Goal: Information Seeking & Learning: Find specific fact

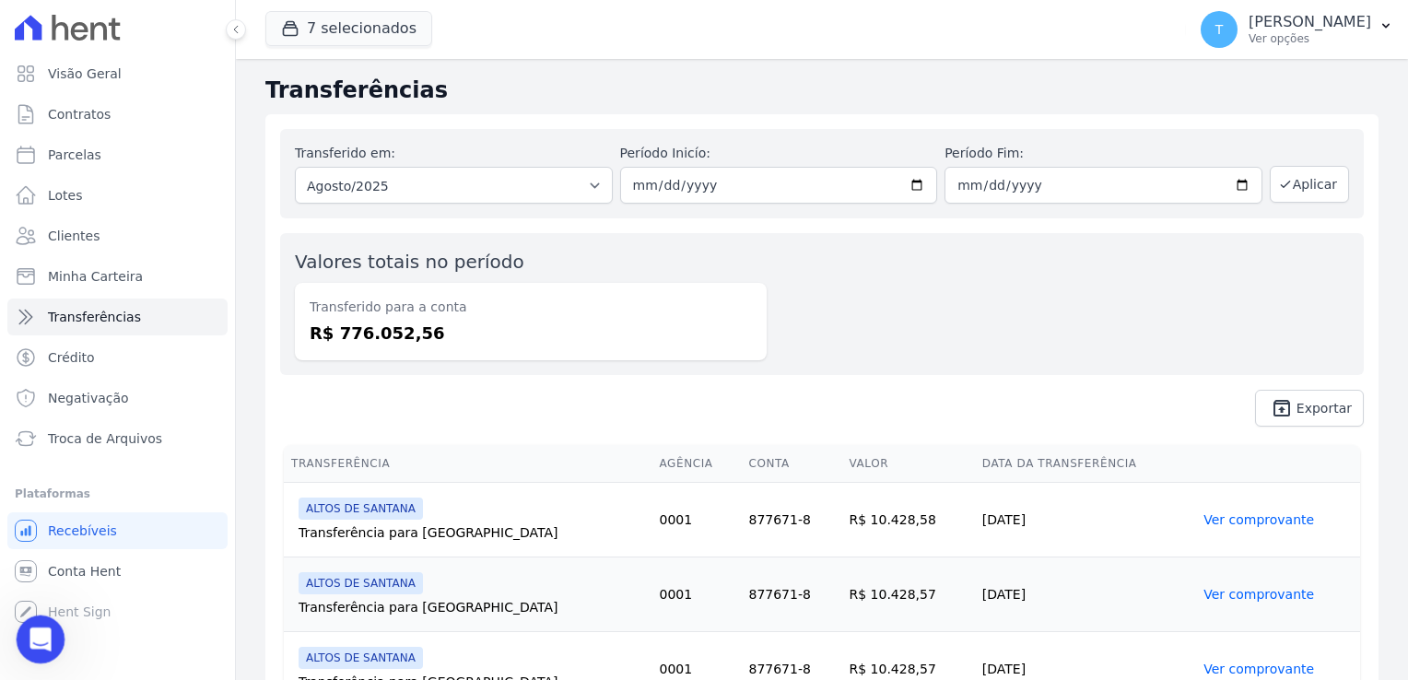
click at [37, 633] on icon "Abertura do Messenger da Intercom" at bounding box center [38, 637] width 30 height 30
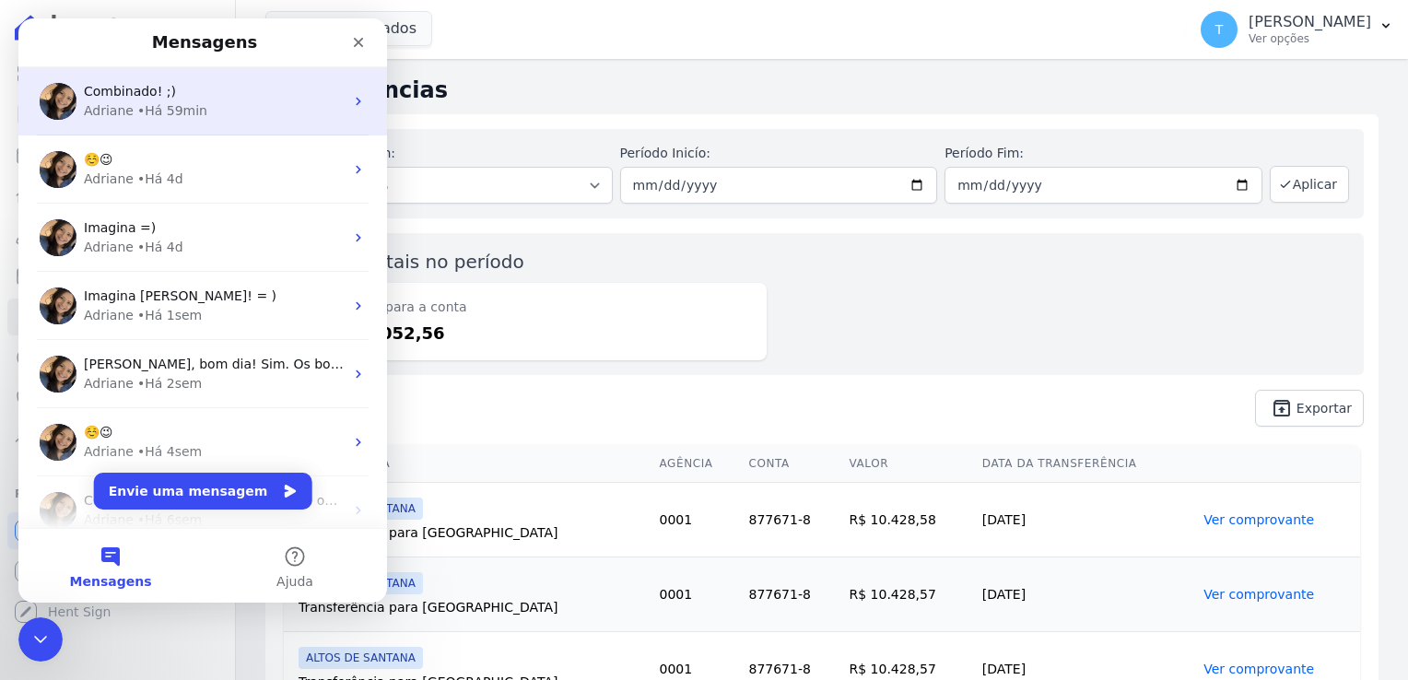
click at [193, 98] on div "Combinado! ;)" at bounding box center [214, 91] width 260 height 19
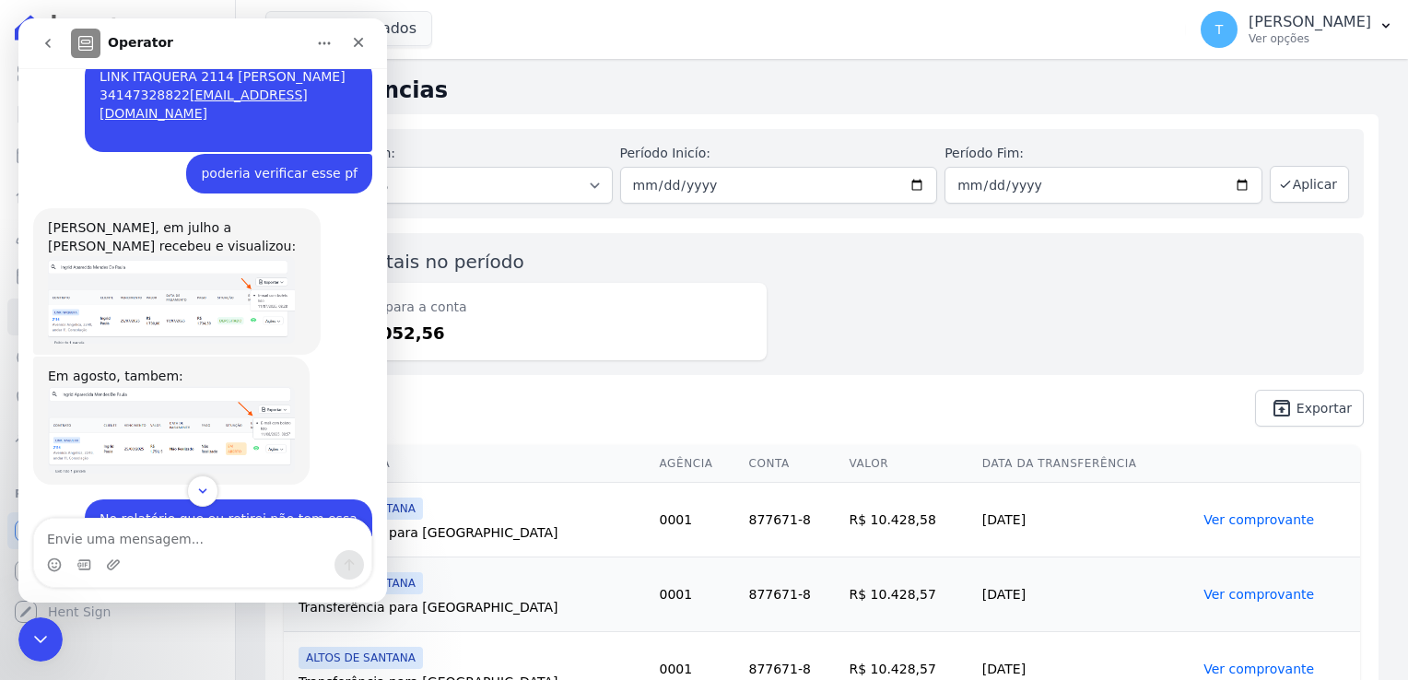
scroll to position [3059, 0]
drag, startPoint x: 210, startPoint y: 277, endPoint x: 188, endPoint y: 275, distance: 22.3
click at [188, 509] on div "No relatório que eu retirei não tem essa informação de recebimento" at bounding box center [229, 527] width 258 height 36
click at [199, 384] on img "Adriane diz…" at bounding box center [171, 428] width 247 height 88
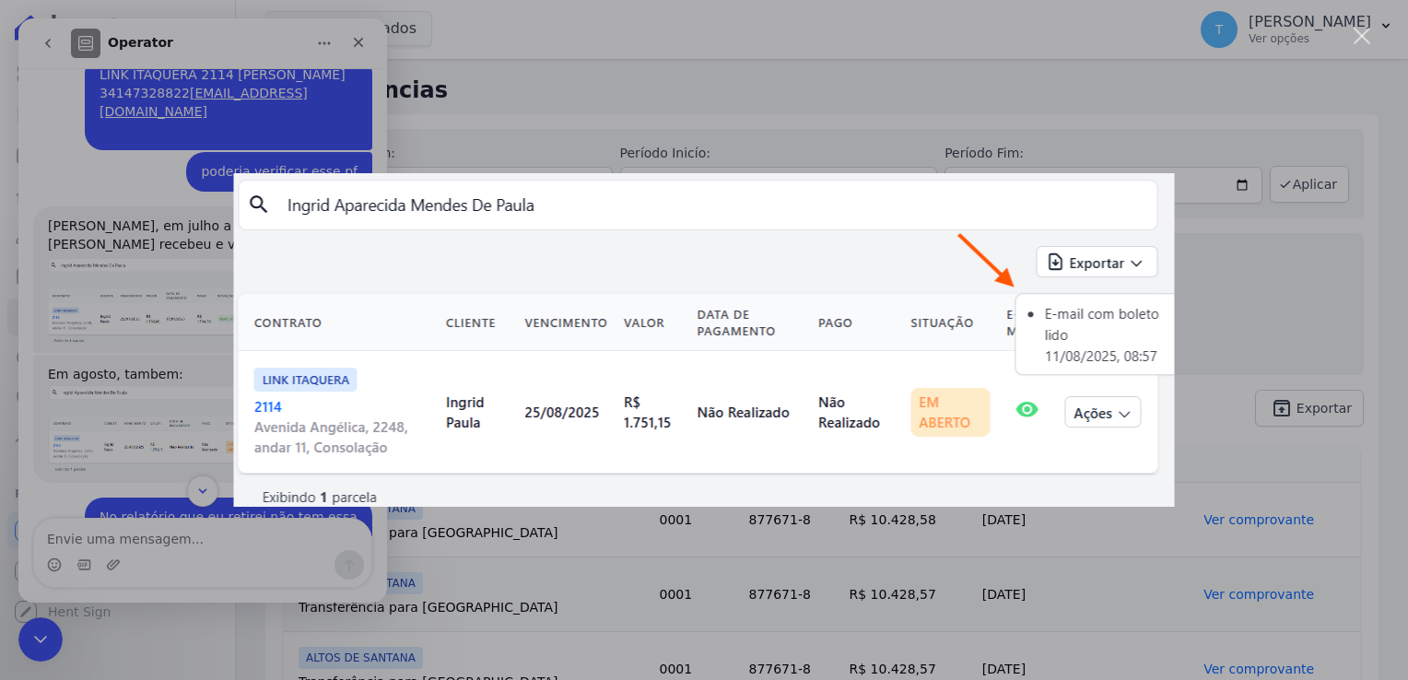
click at [1106, 216] on img "Fechar" at bounding box center [704, 340] width 941 height 334
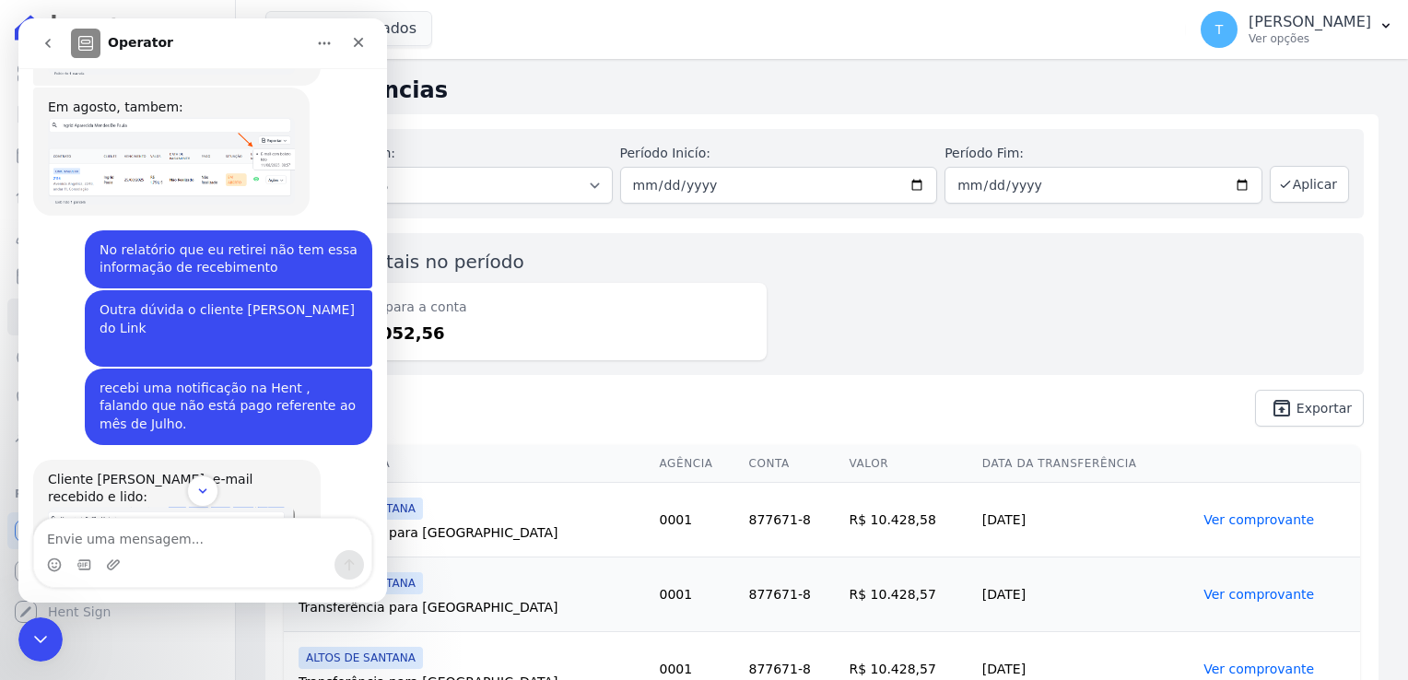
scroll to position [3336, 0]
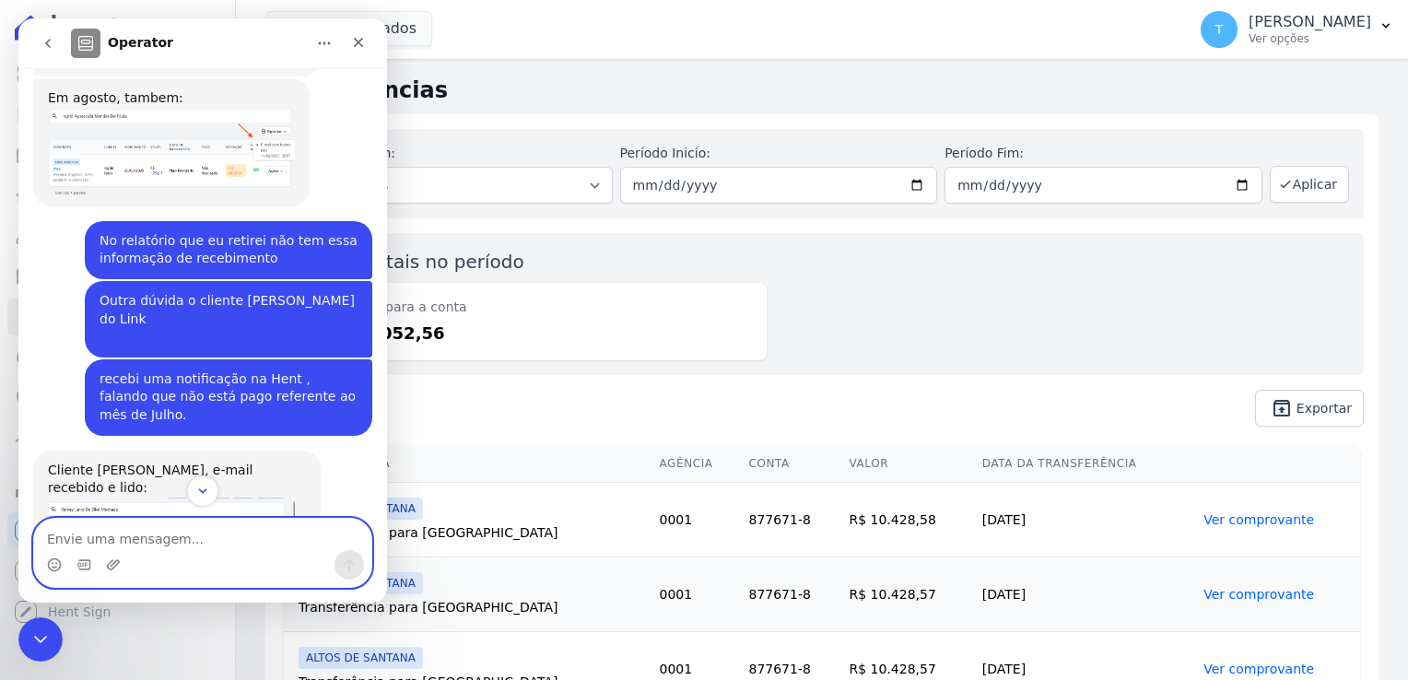
click at [128, 545] on textarea "Envie uma mensagem..." at bounding box center [202, 534] width 337 height 31
click at [123, 540] on textarea "Envie uma mensagem..." at bounding box center [202, 534] width 337 height 31
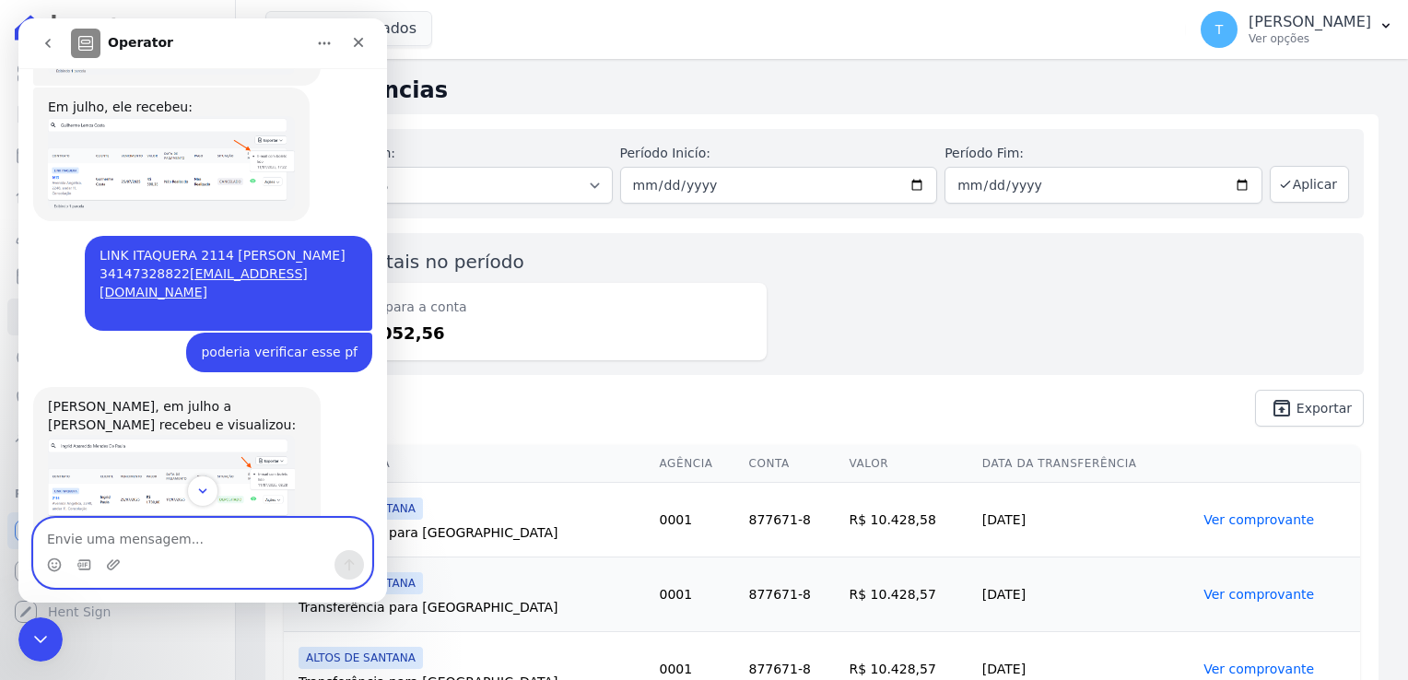
scroll to position [2875, 0]
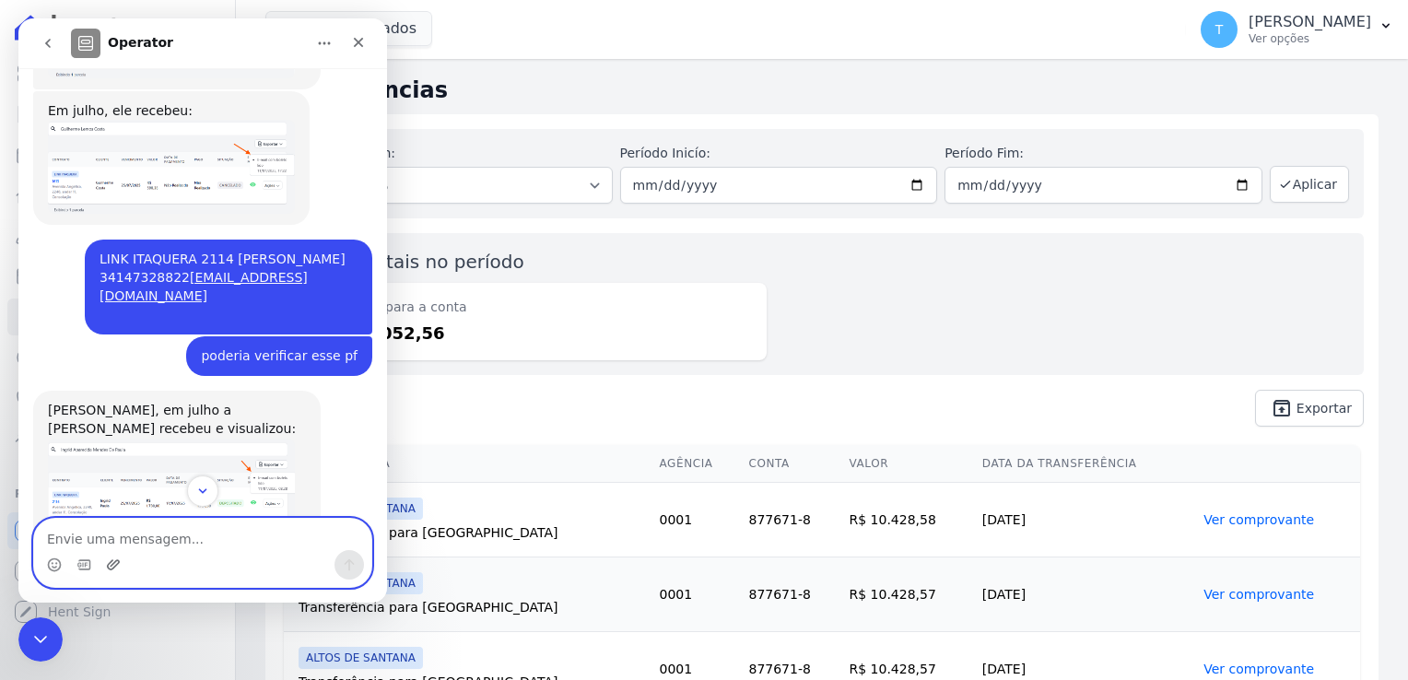
click at [107, 563] on icon "Upload do anexo" at bounding box center [113, 564] width 15 height 15
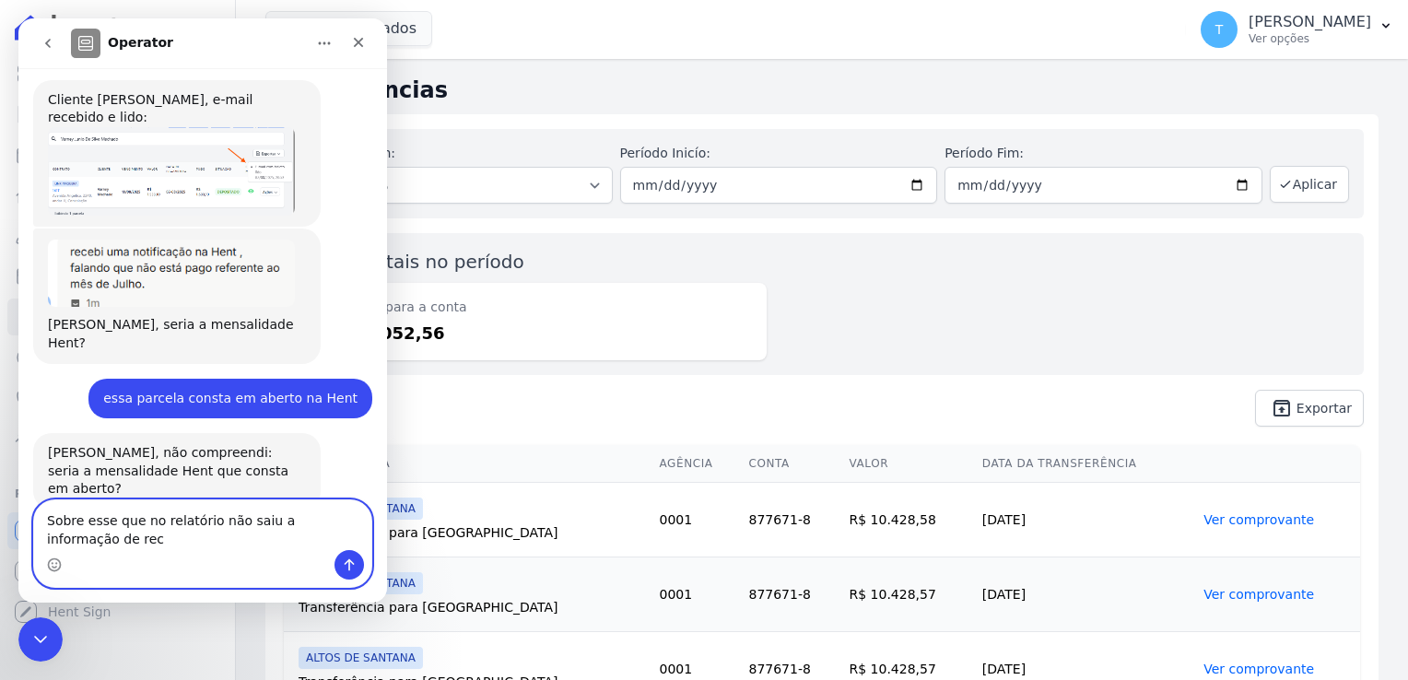
scroll to position [3724, 0]
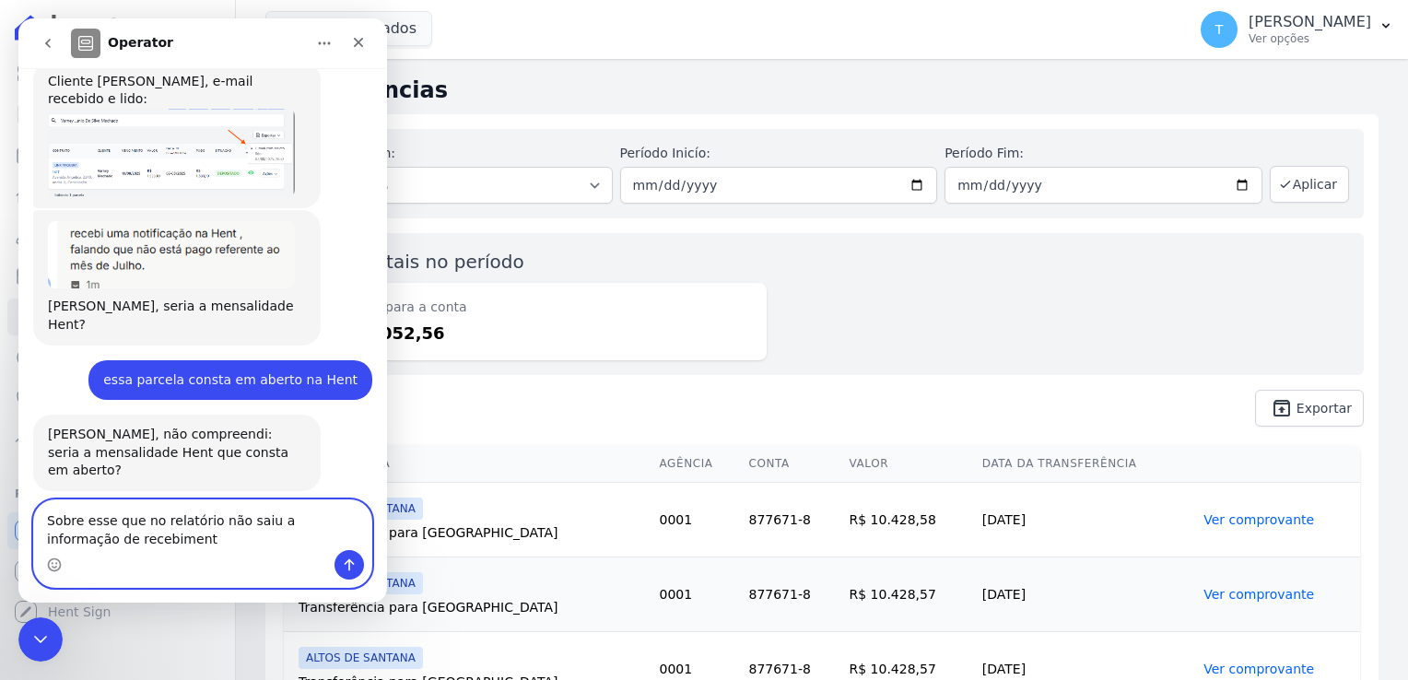
type textarea "Sobre esse que no relatório não saiu a informação de recebimento"
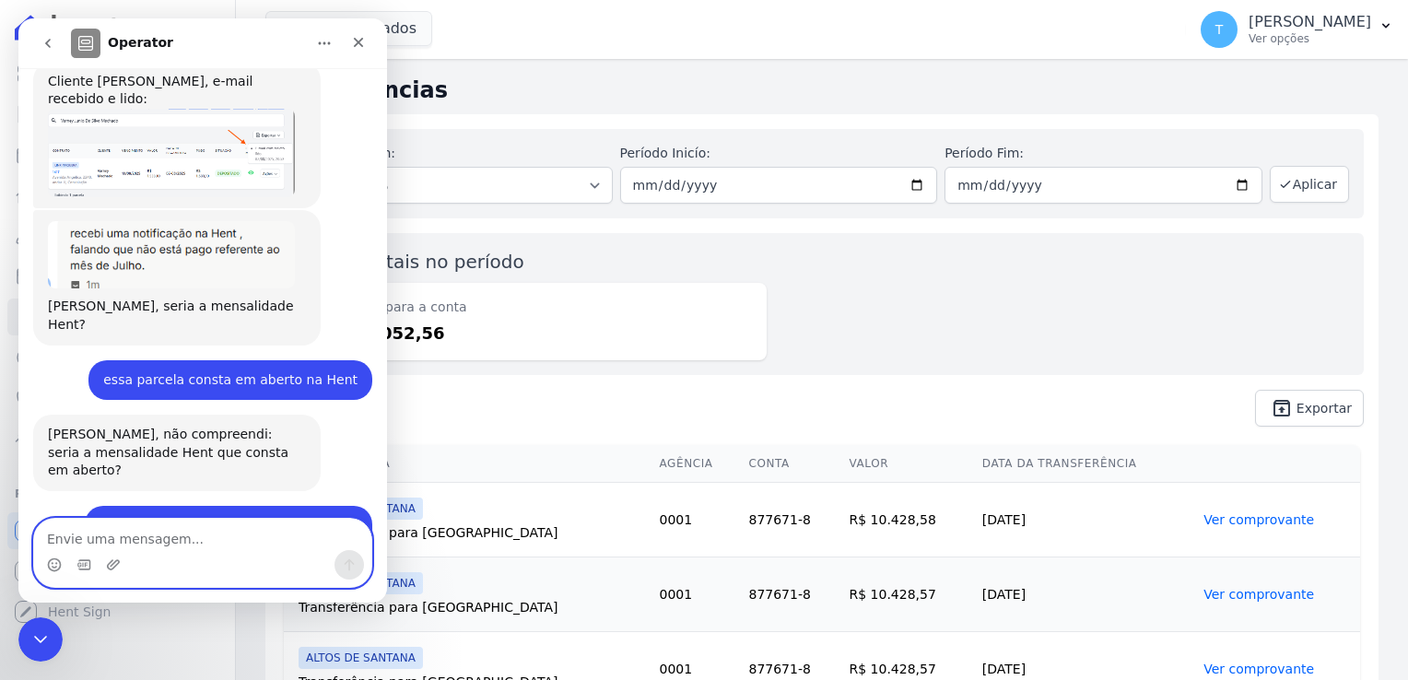
scroll to position [3767, 0]
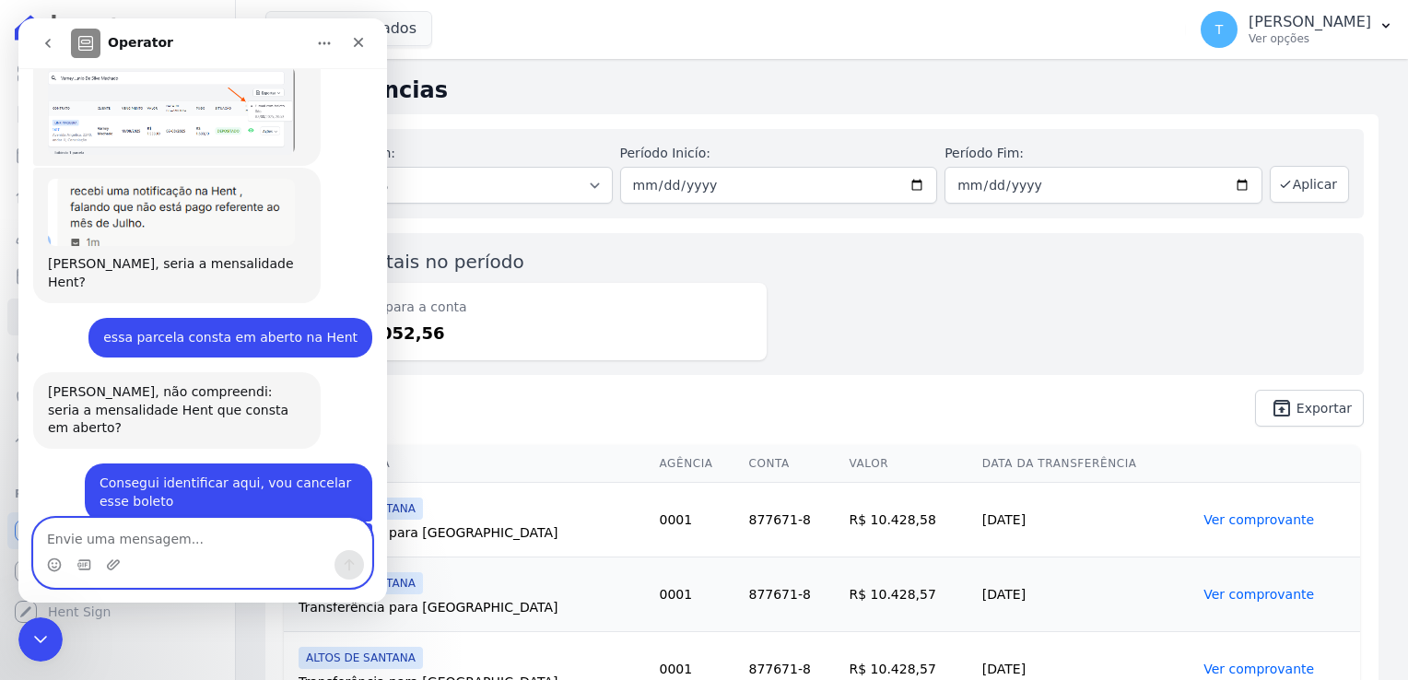
click at [186, 533] on textarea "Envie uma mensagem..." at bounding box center [202, 534] width 337 height 31
click at [41, 627] on icon "Encerramento do Messenger da Intercom" at bounding box center [38, 637] width 22 height 22
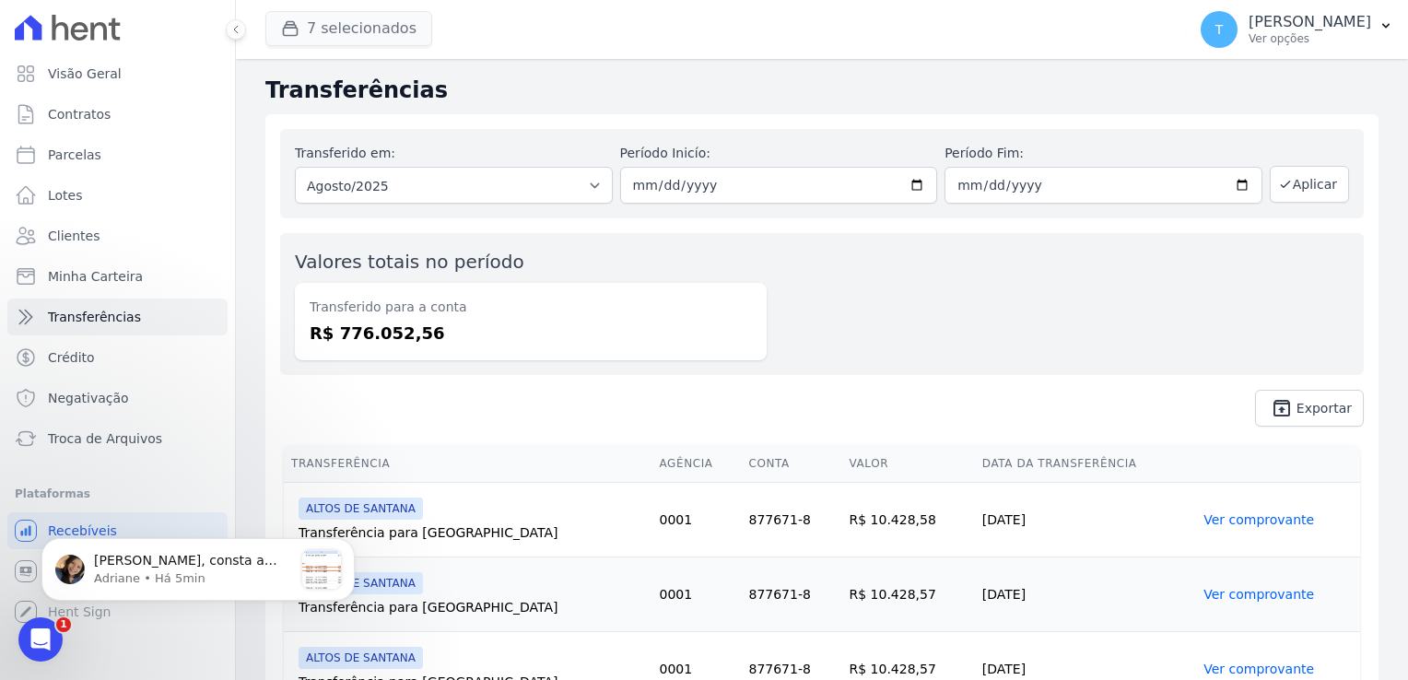
scroll to position [3934, 0]
click at [322, 36] on button "7 selecionados" at bounding box center [348, 28] width 167 height 35
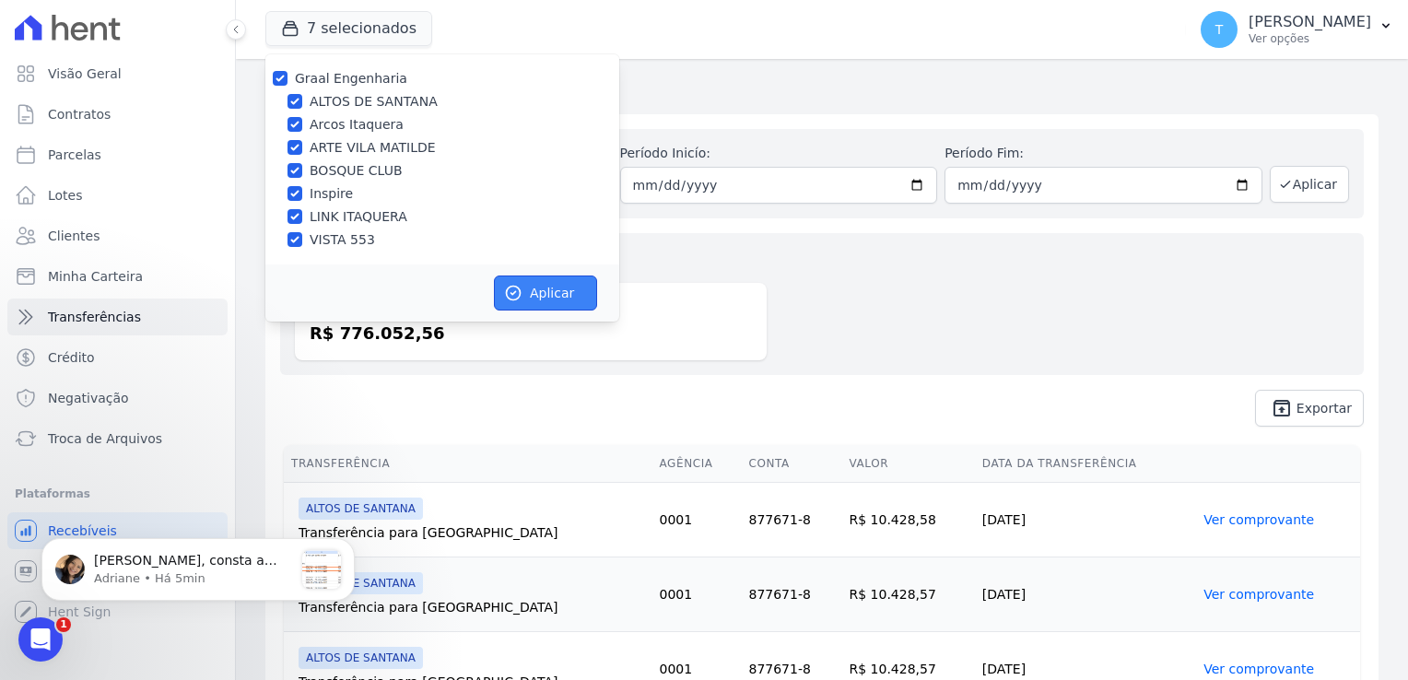
click at [577, 295] on button "Aplicar" at bounding box center [545, 293] width 103 height 35
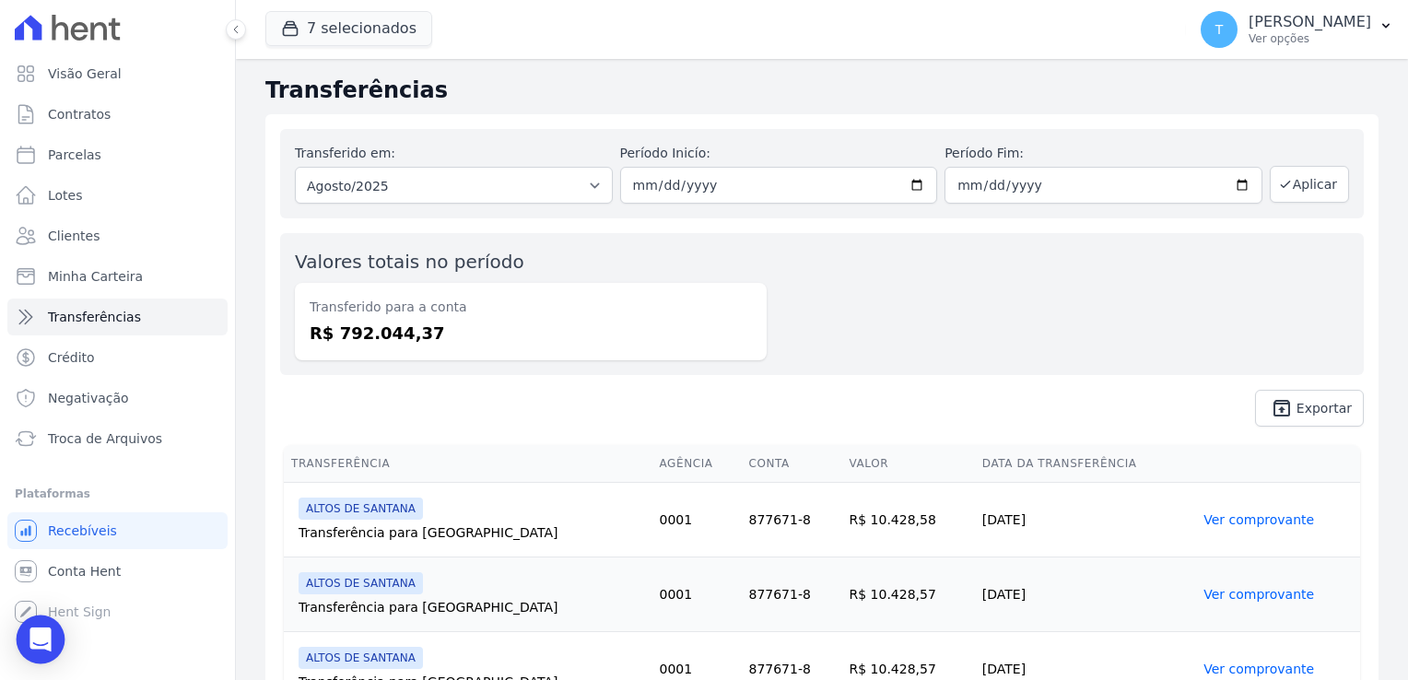
click at [50, 628] on div "Open Intercom Messenger" at bounding box center [41, 640] width 49 height 49
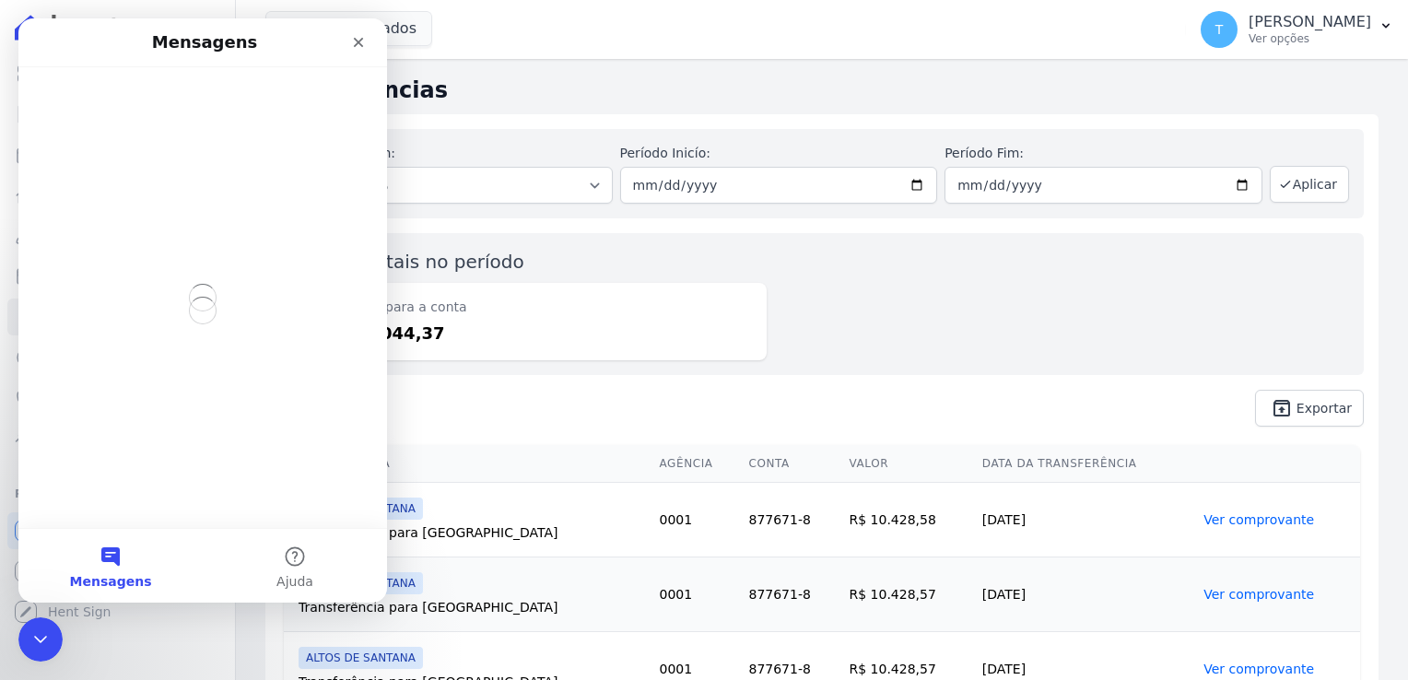
scroll to position [0, 0]
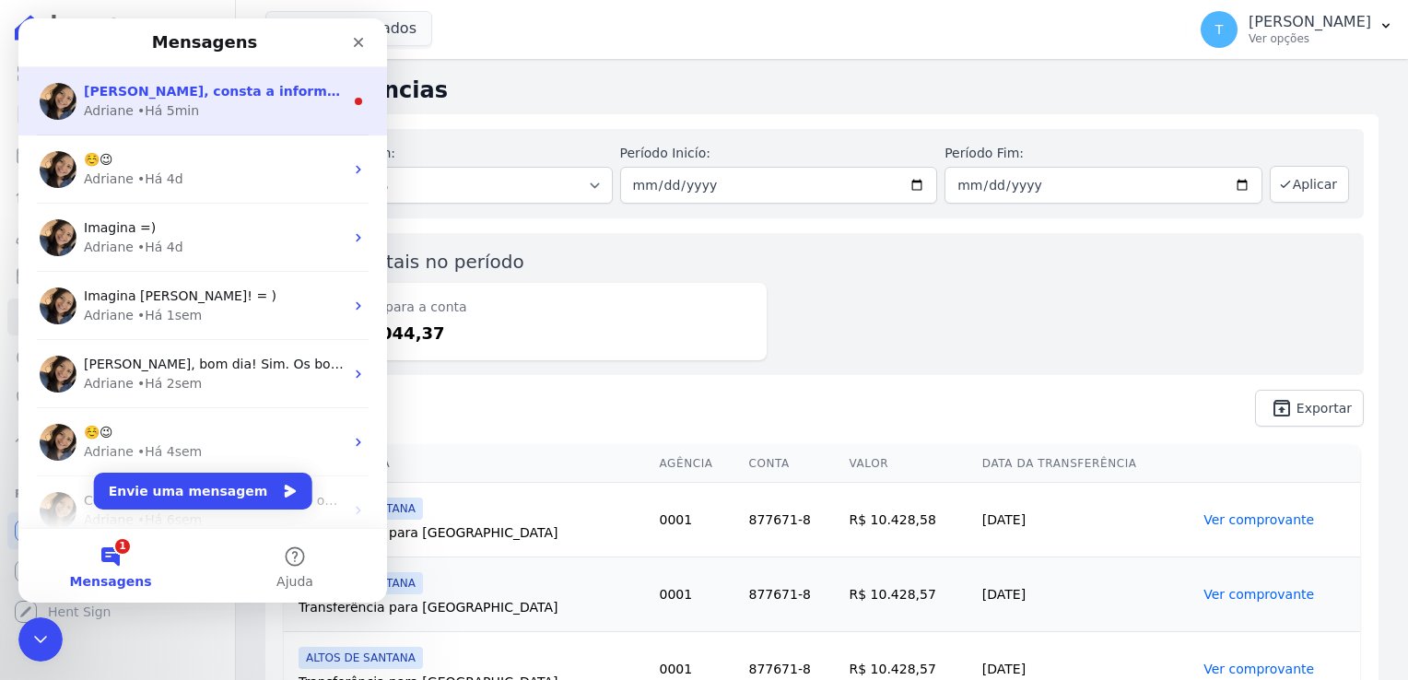
click at [202, 97] on span "[PERSON_NAME], consta a informação do e-mail enviado e lido para a cliente [PER…" at bounding box center [429, 91] width 690 height 15
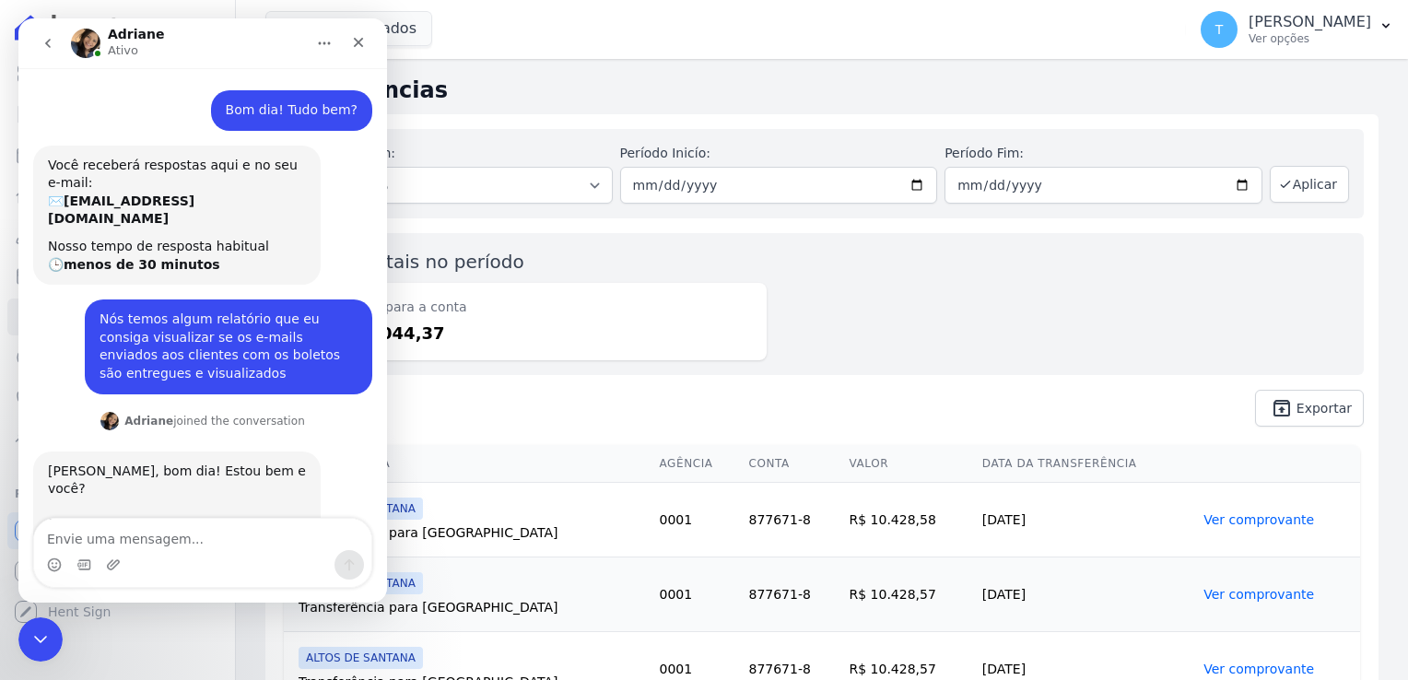
scroll to position [2, 0]
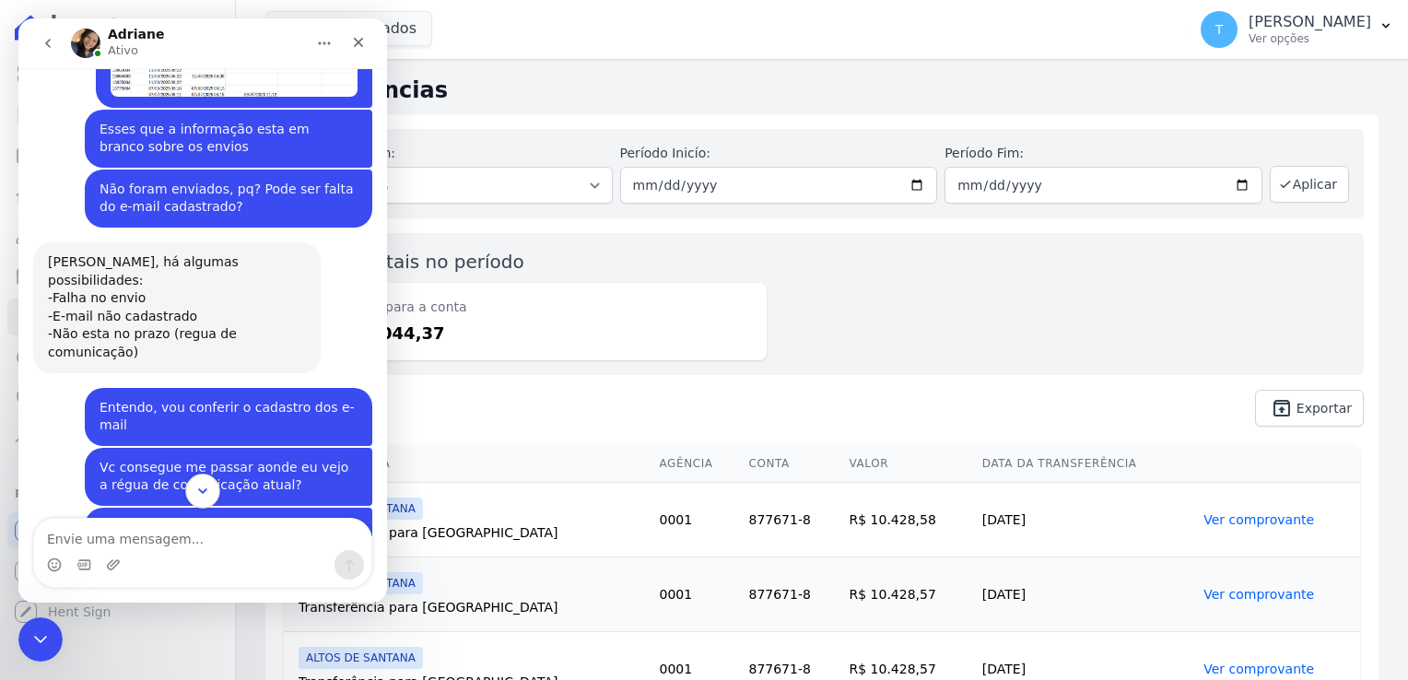
click at [206, 487] on icon "Scroll to bottom" at bounding box center [202, 491] width 17 height 17
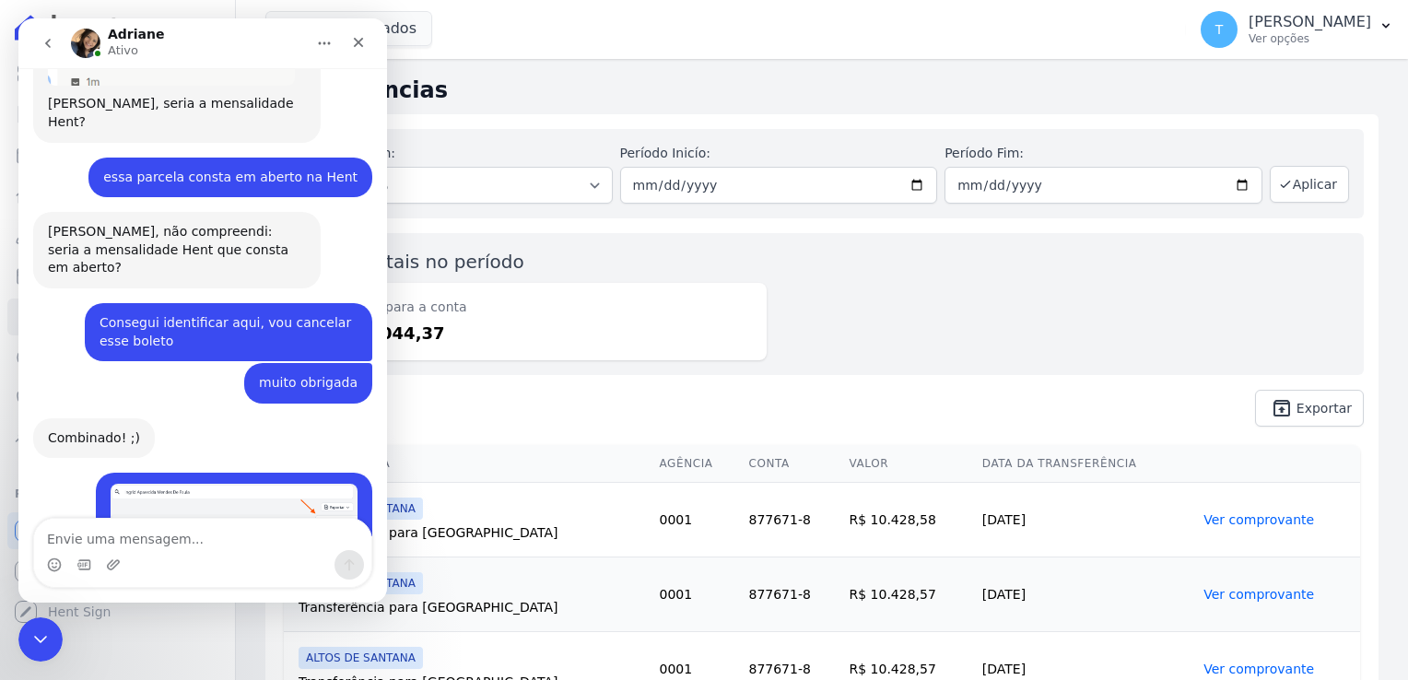
scroll to position [3935, 0]
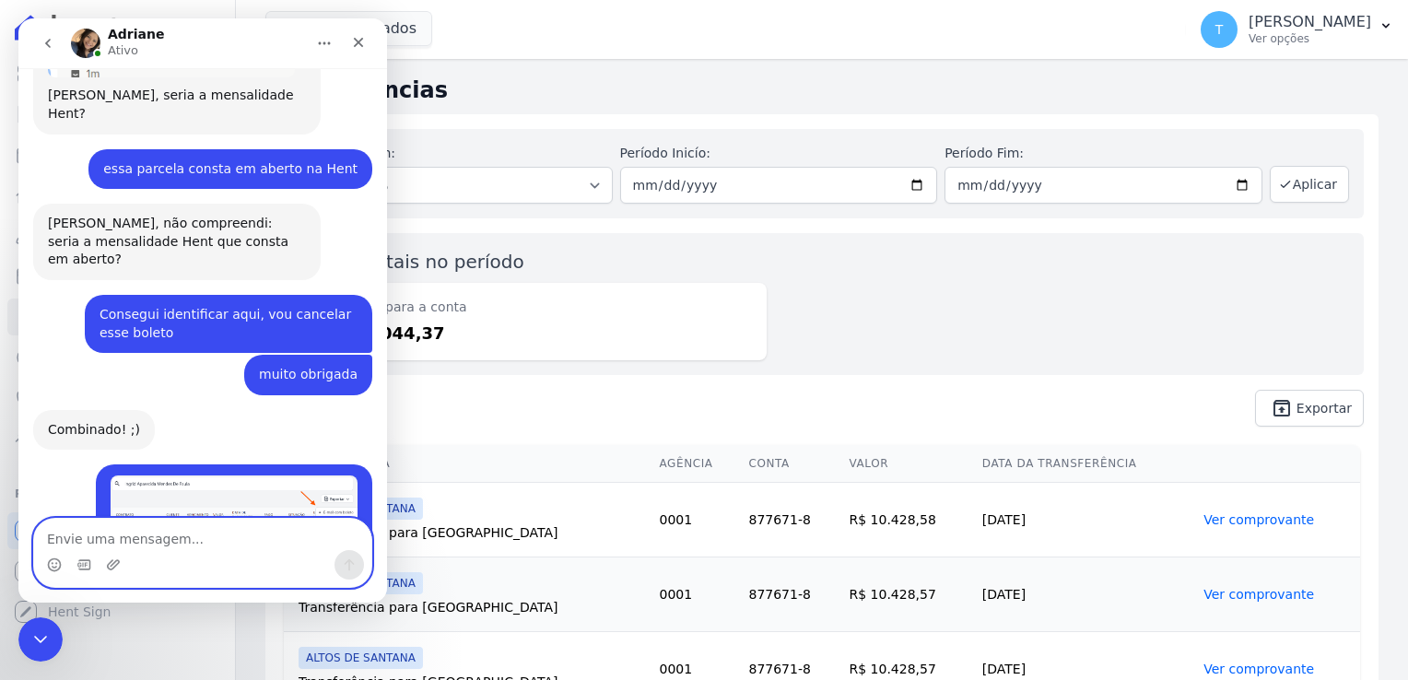
click at [161, 542] on textarea "Envie uma mensagem..." at bounding box center [202, 534] width 337 height 31
type textarea "Estranho, no relatório que eu emiti não consta"
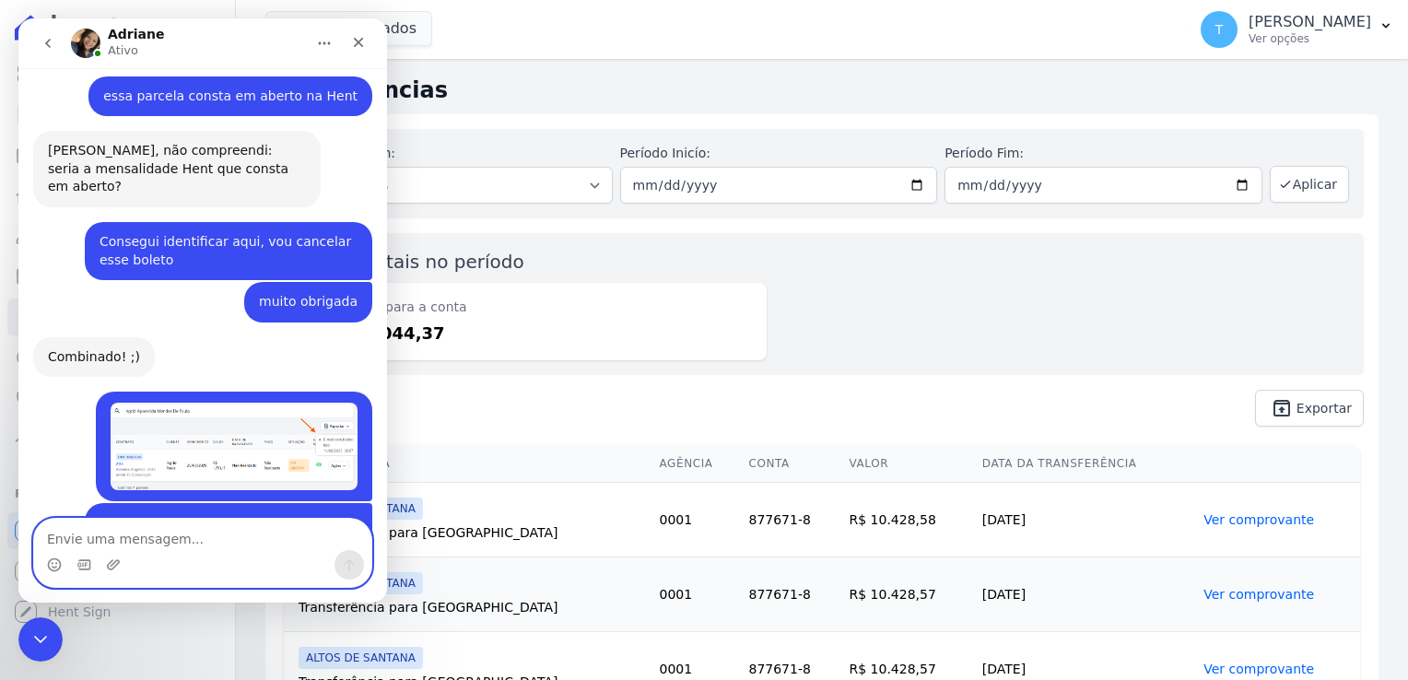
click at [140, 536] on textarea "Envie uma mensagem..." at bounding box center [202, 534] width 337 height 31
click at [31, 627] on icon "Encerramento do Messenger da Intercom" at bounding box center [38, 637] width 22 height 22
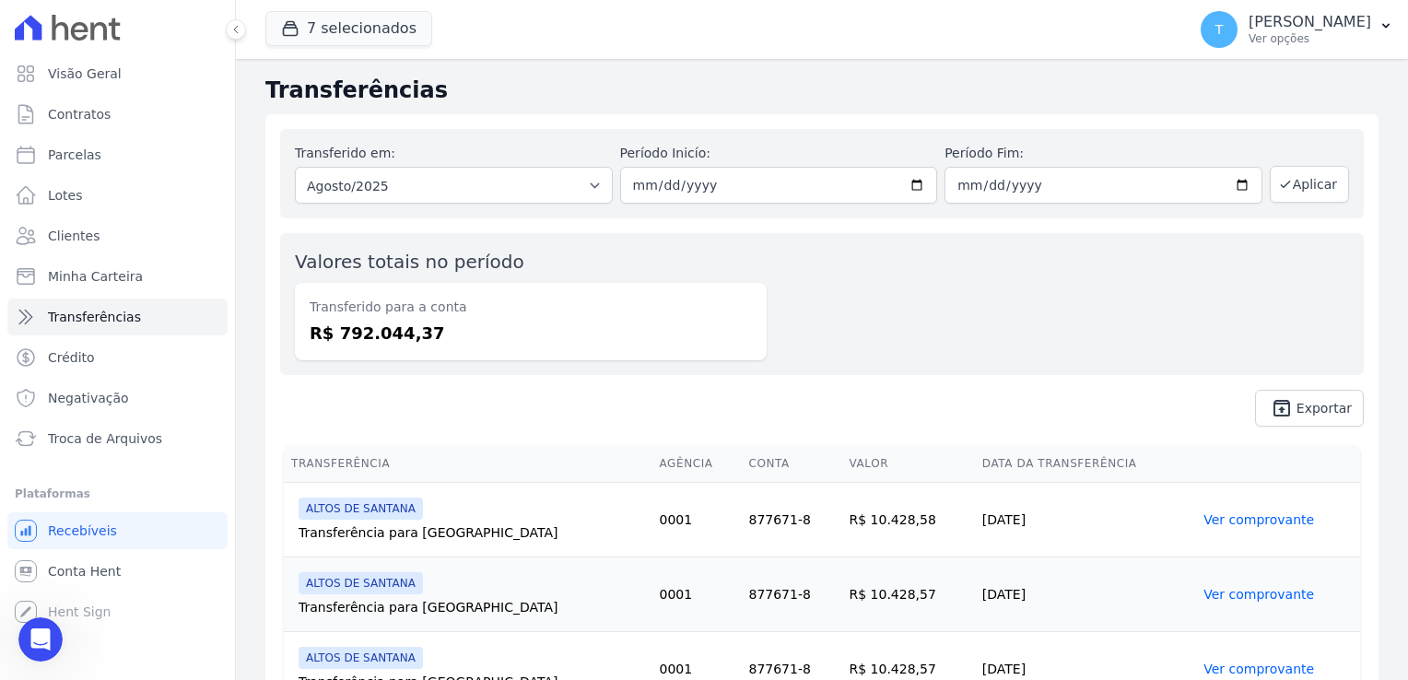
scroll to position [4007, 0]
click at [108, 150] on link "Parcelas" at bounding box center [117, 154] width 220 height 37
click at [106, 150] on link "Parcelas" at bounding box center [117, 154] width 220 height 37
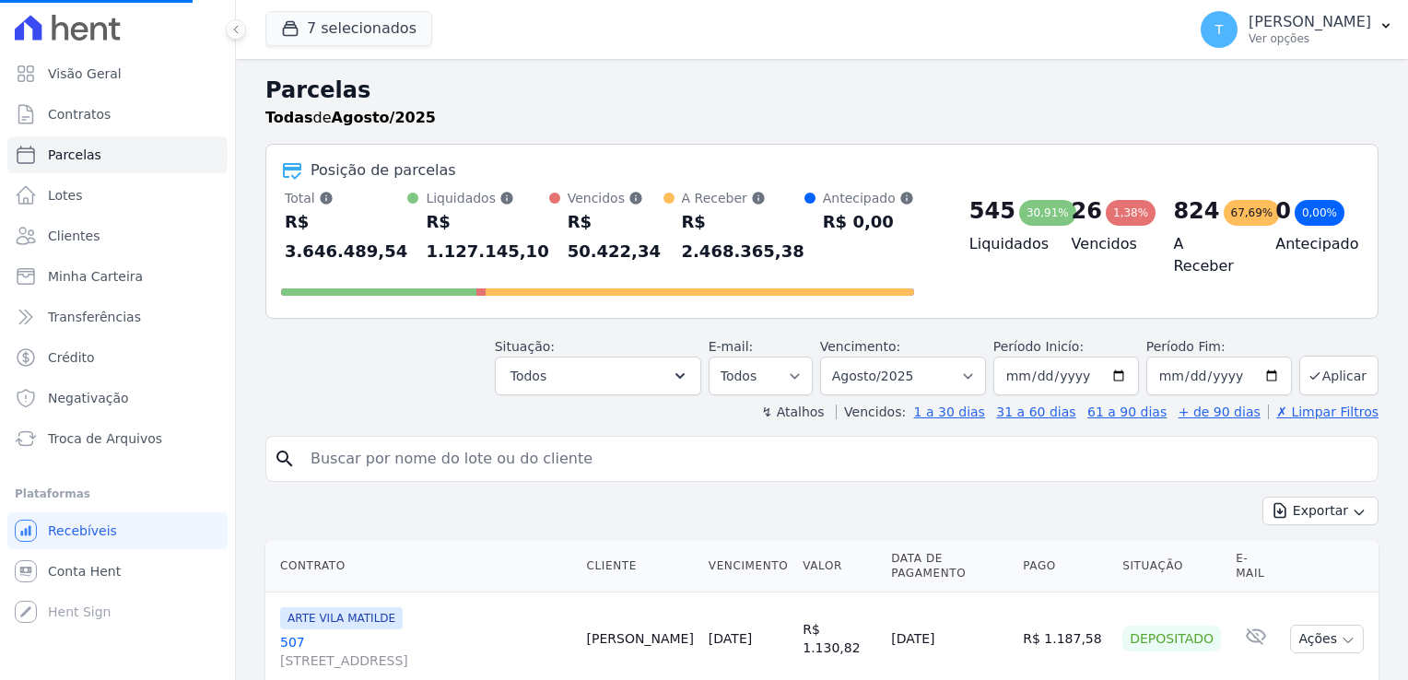
select select
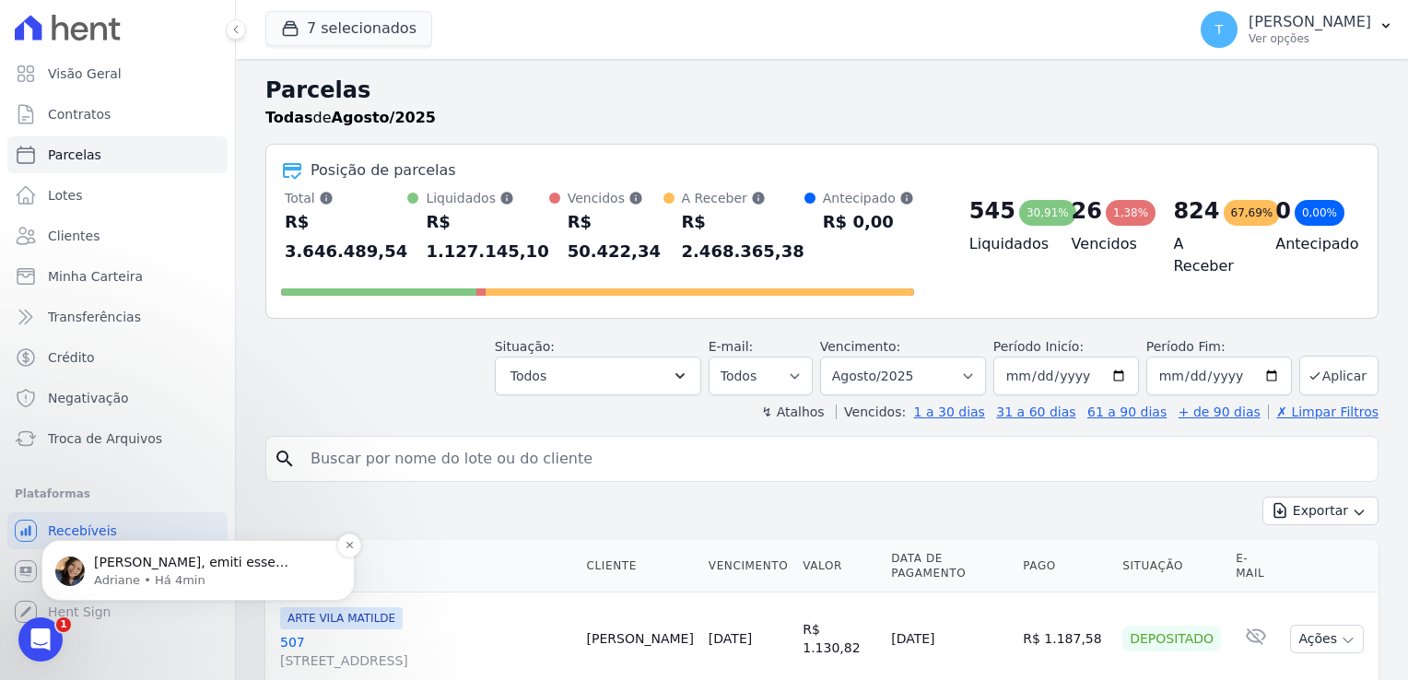
click at [119, 575] on p "Adriane • Há 4min" at bounding box center [213, 580] width 238 height 17
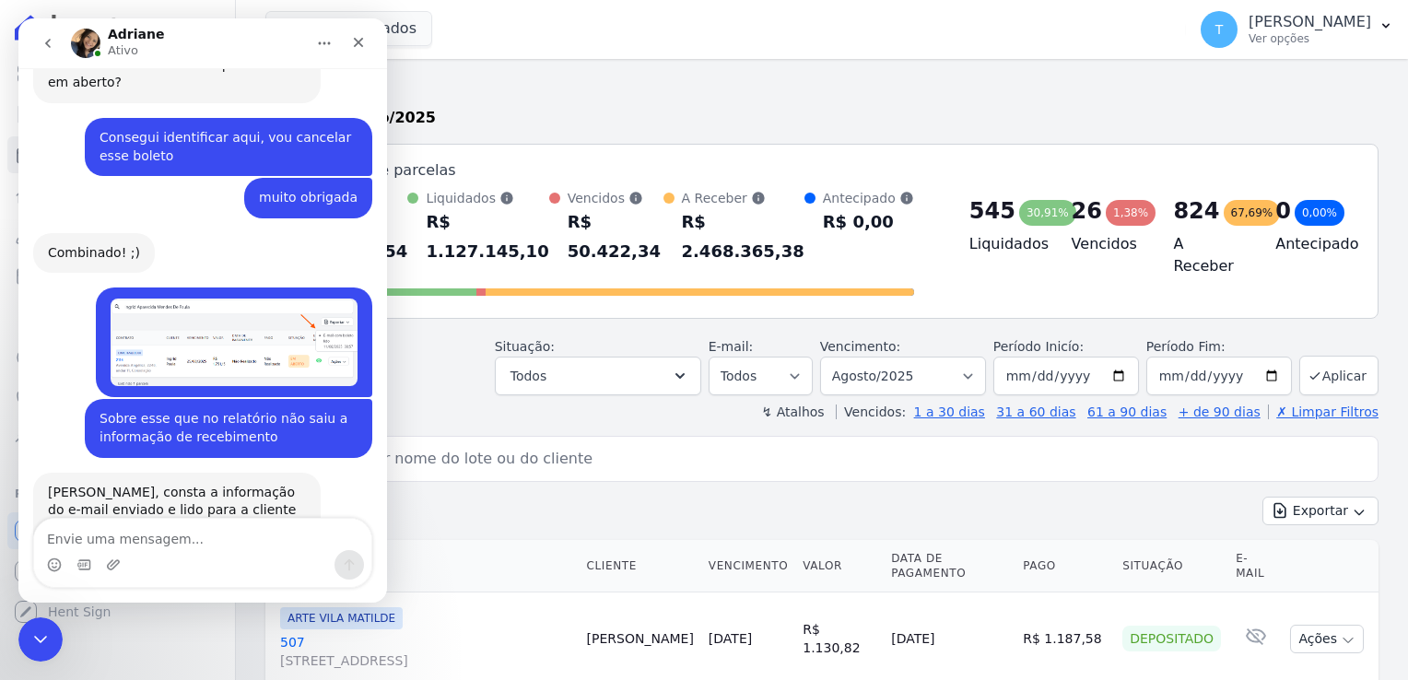
scroll to position [4122, 0]
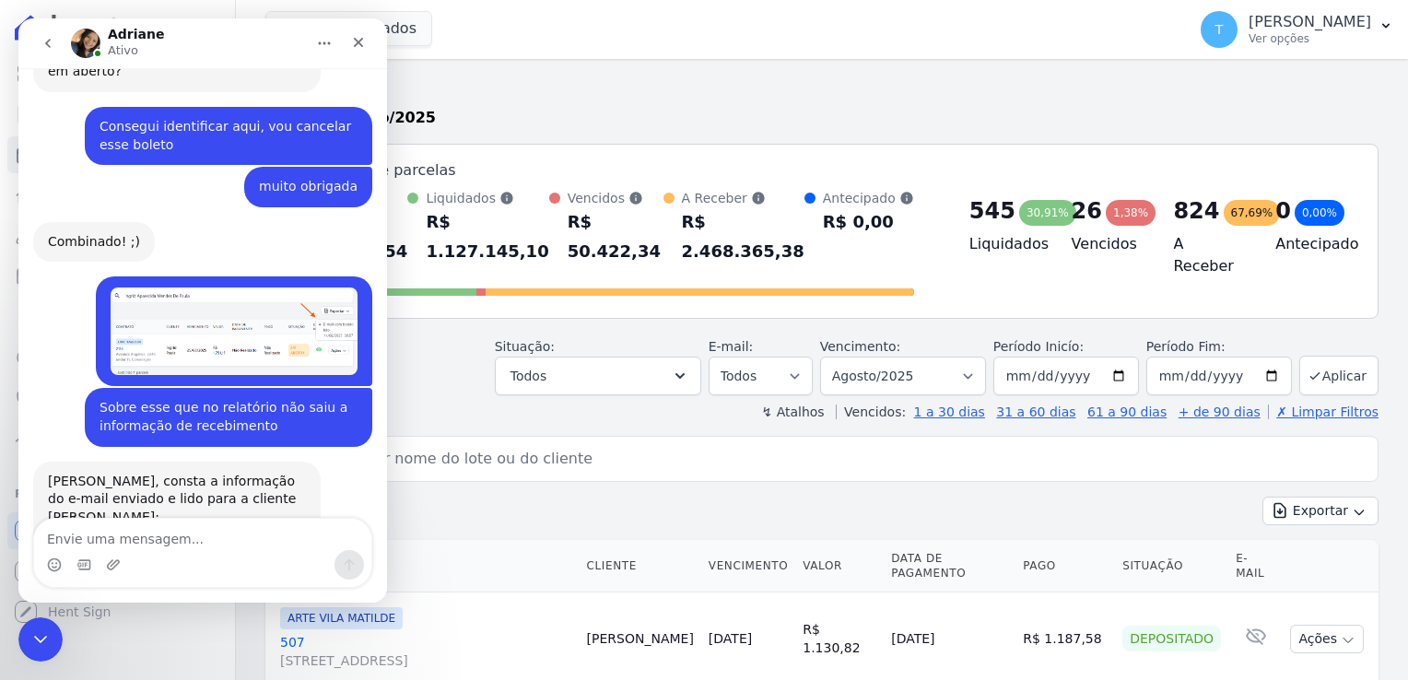
click at [160, 534] on textarea "Envie uma mensagem..." at bounding box center [202, 534] width 337 height 31
paste textarea "[PERSON_NAME] [EMAIL_ADDRESS][DOMAIN_NAME] [DATE] 2124.92 Agendado 2124.92 0.0 …"
type textarea "[PERSON_NAME] [EMAIL_ADDRESS][DOMAIN_NAME] [DATE] 2124.92 Agendado 2124.92 0.0 …"
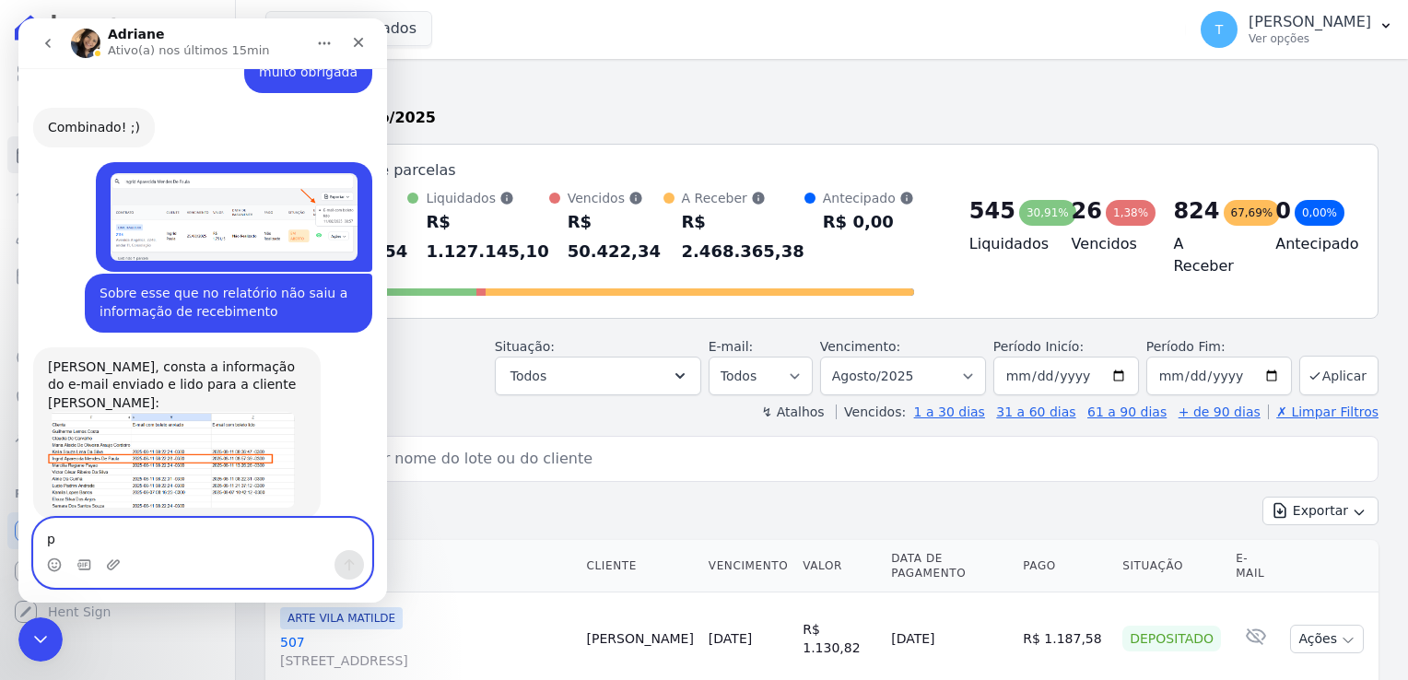
scroll to position [4256, 0]
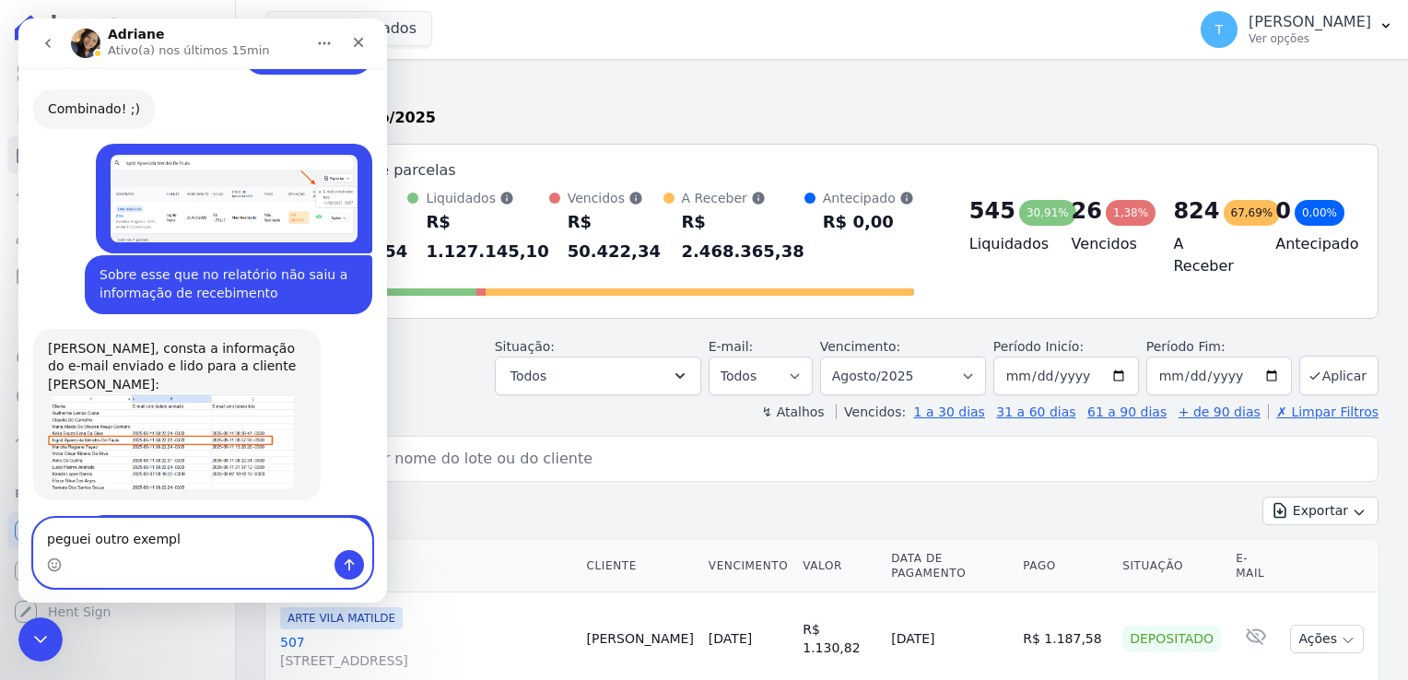
type textarea "peguei outro exemplo"
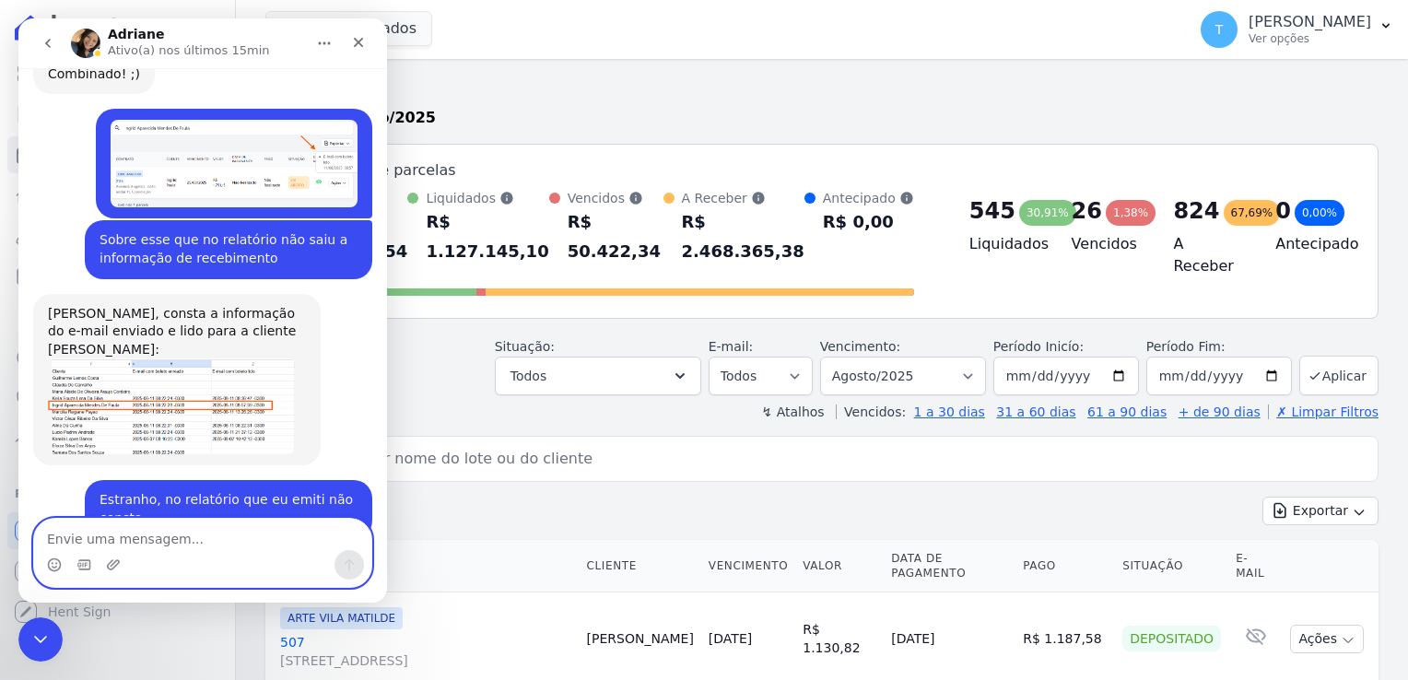
scroll to position [4297, 0]
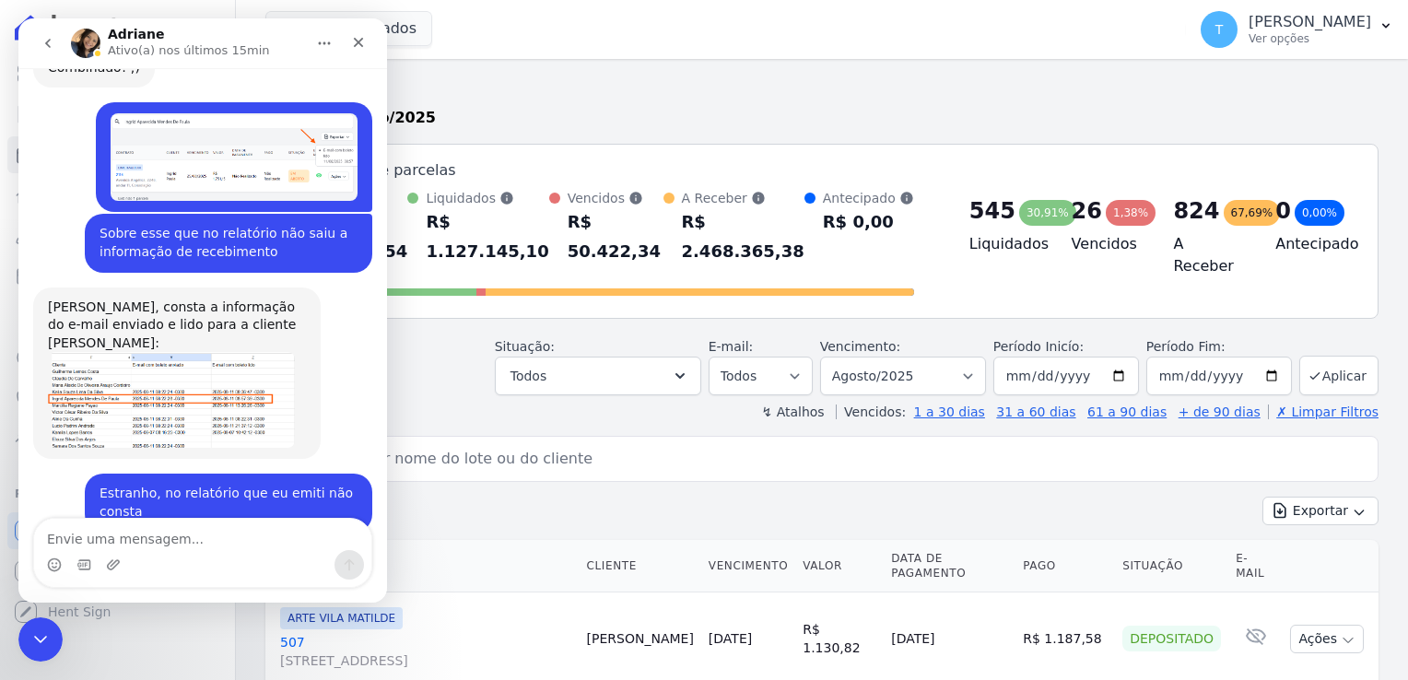
drag, startPoint x: 281, startPoint y: 398, endPoint x: 208, endPoint y: 427, distance: 78.2
drag, startPoint x: 208, startPoint y: 427, endPoint x: 199, endPoint y: 442, distance: 18.2
click at [146, 547] on textarea "Envie uma mensagem..." at bounding box center [202, 534] width 337 height 31
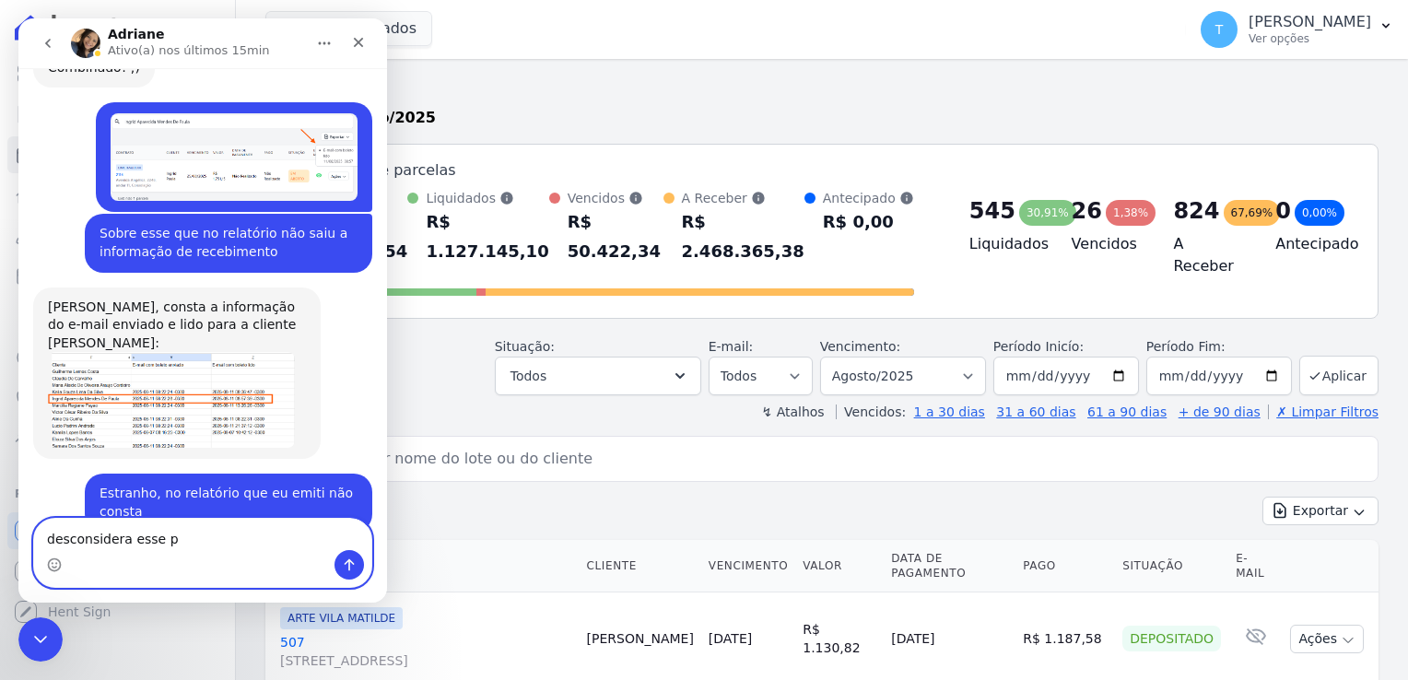
type textarea "desconsidera esse pf"
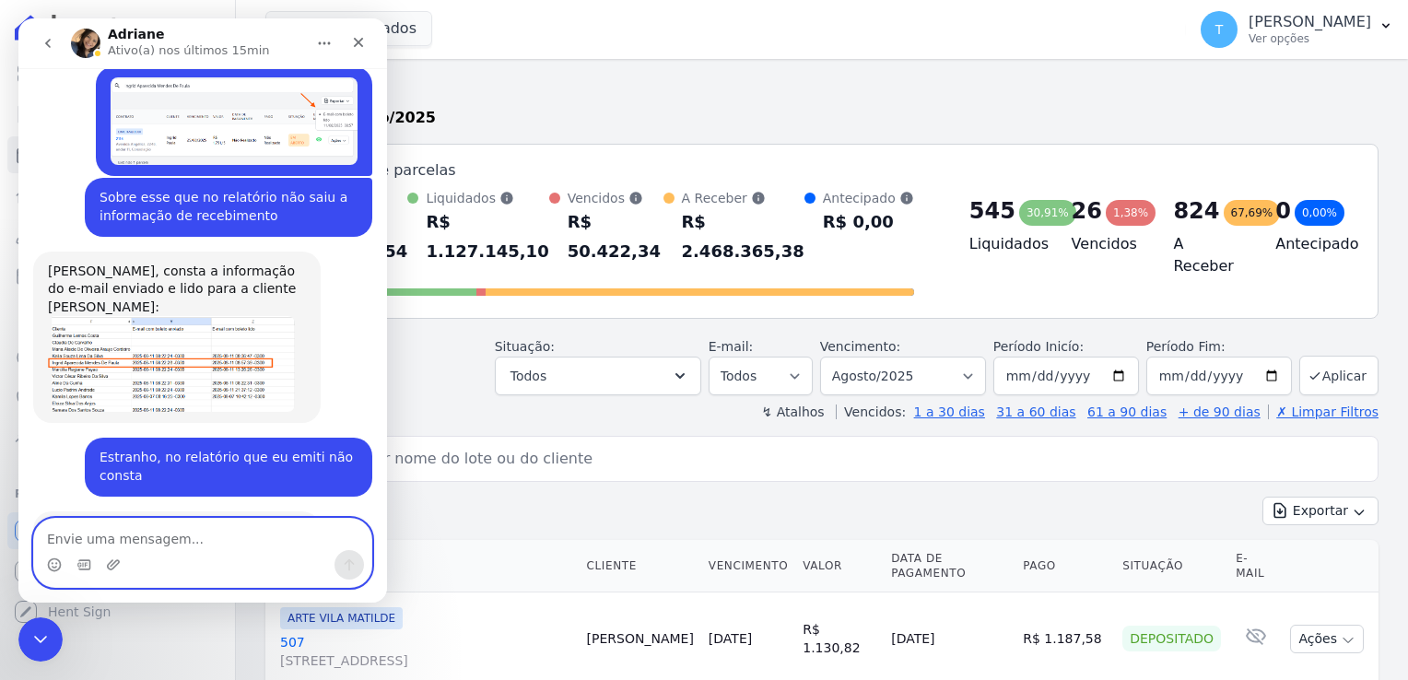
scroll to position [4340, 0]
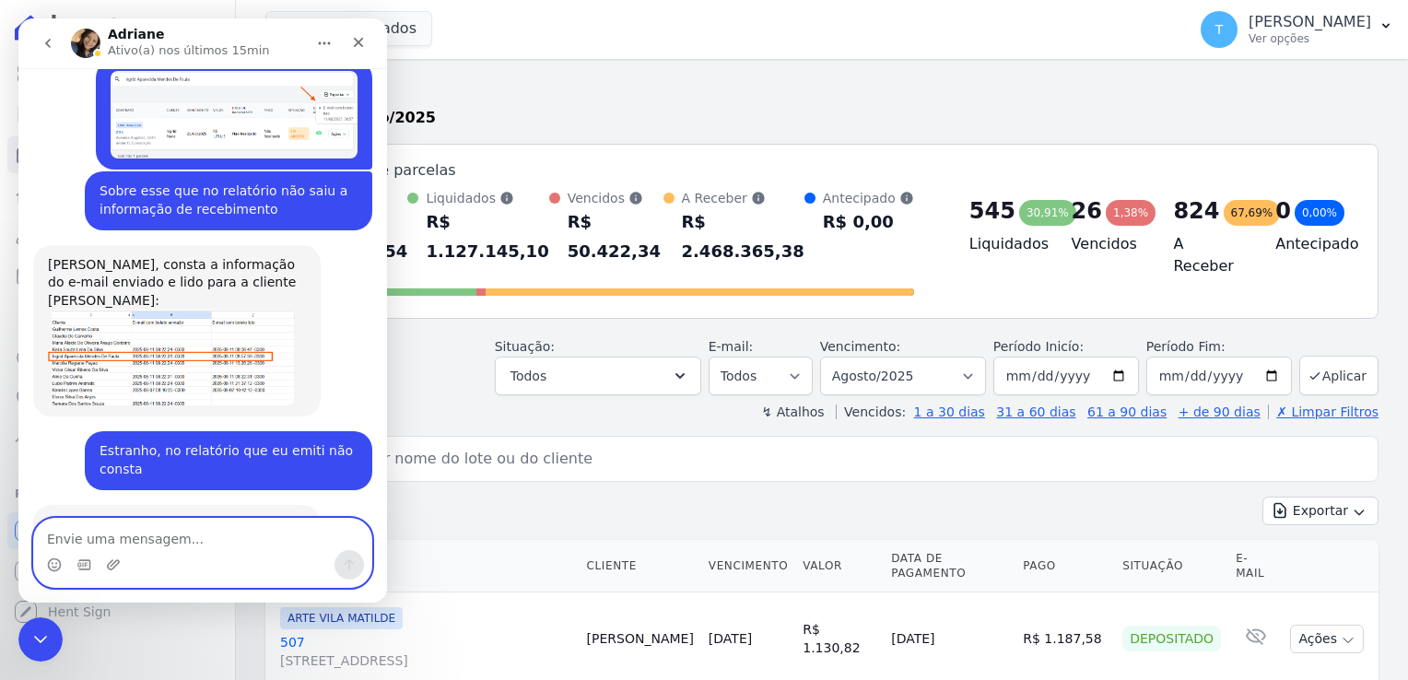
paste textarea "LINK ITAQUERA [STREET_ADDRESS]§Ã£o [PERSON_NAME] [EMAIL_ADDRESS][DOMAIN_NAME] […"
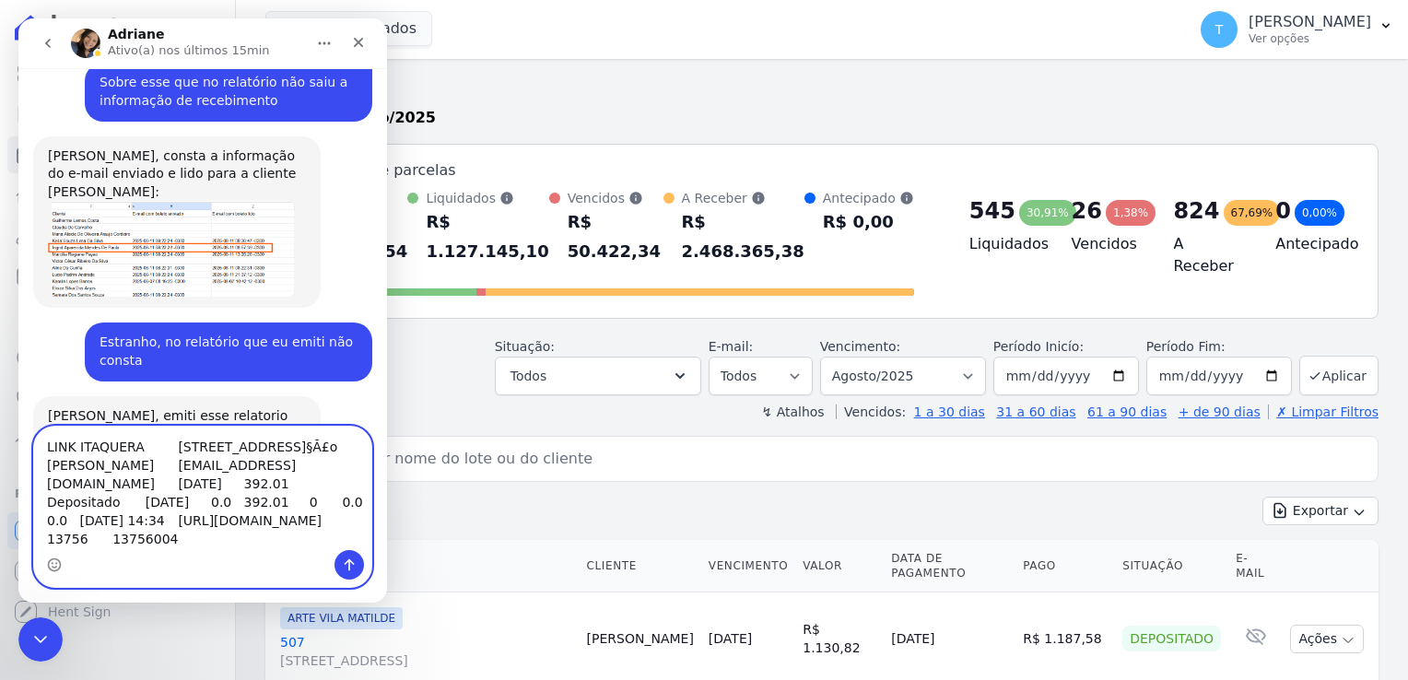
scroll to position [4454, 0]
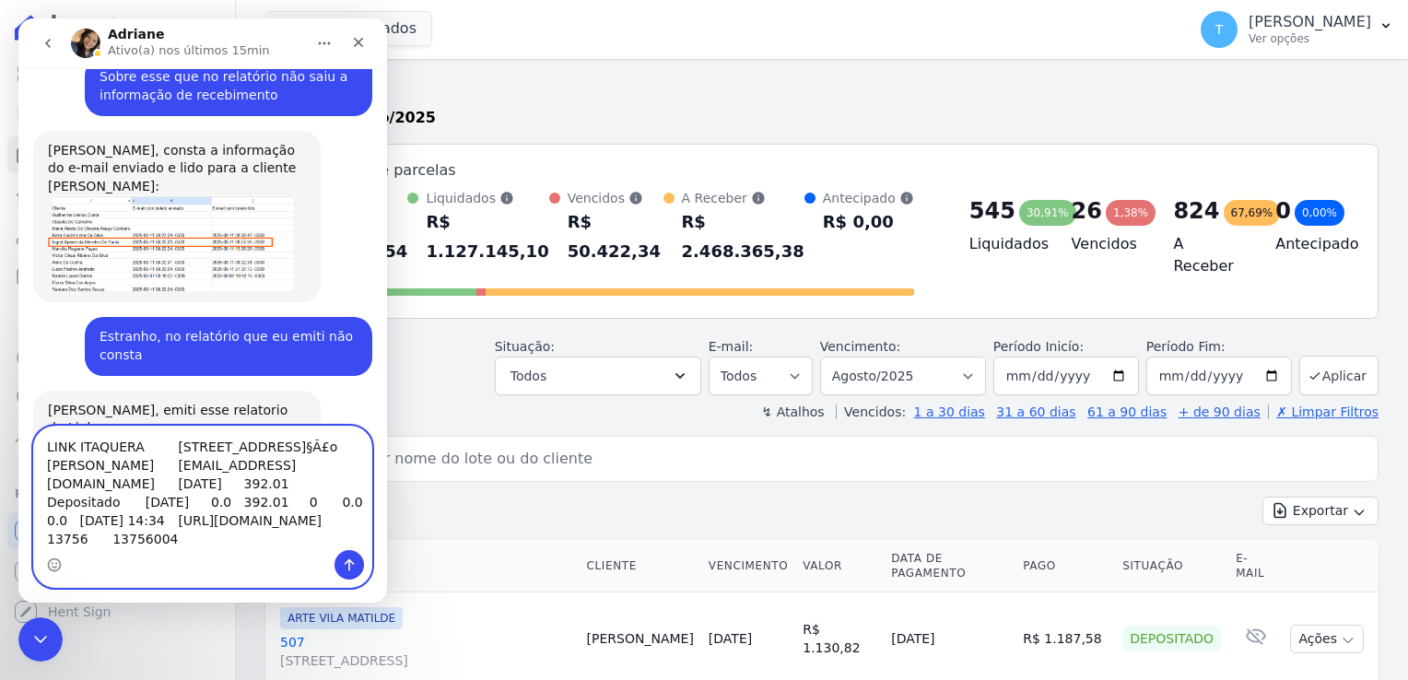
type textarea "LINK ITAQUERA [STREET_ADDRESS]§Ã£o [PERSON_NAME] [EMAIL_ADDRESS][DOMAIN_NAME] […"
click at [339, 569] on button "Enviar uma mensagem" at bounding box center [348, 564] width 29 height 29
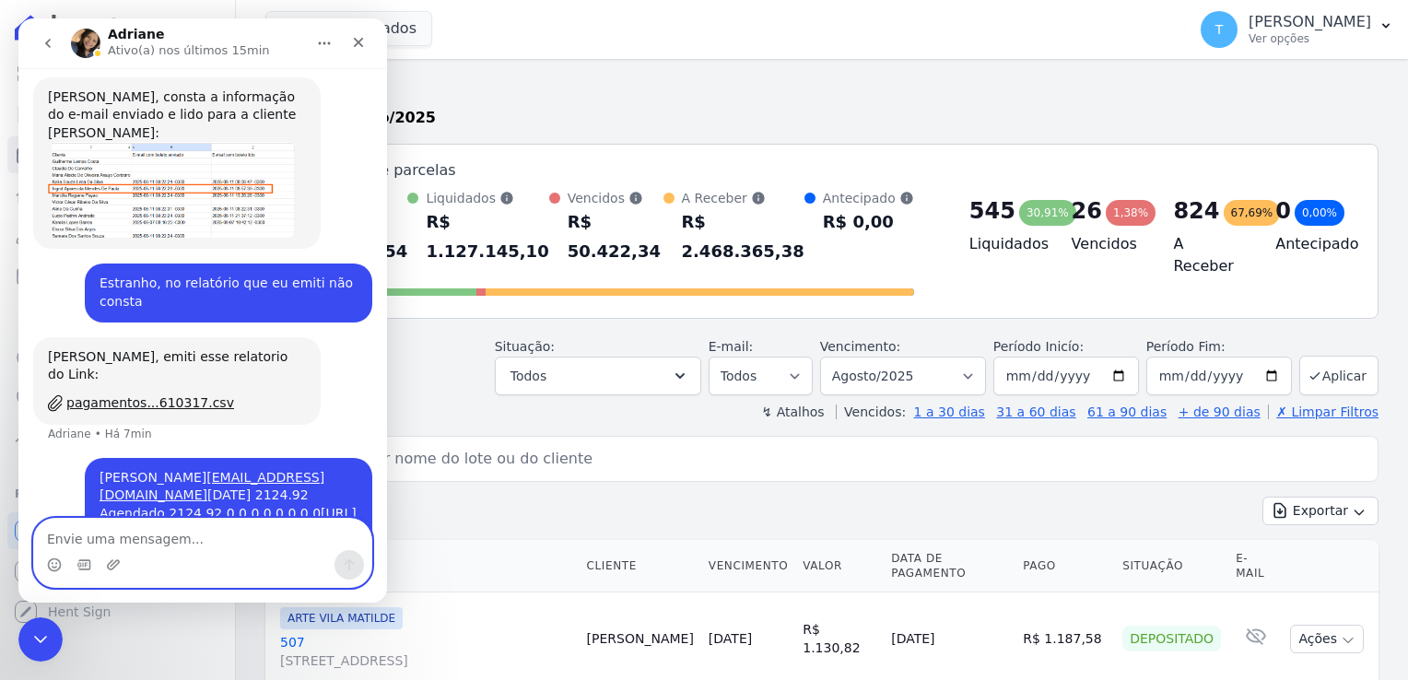
scroll to position [4526, 0]
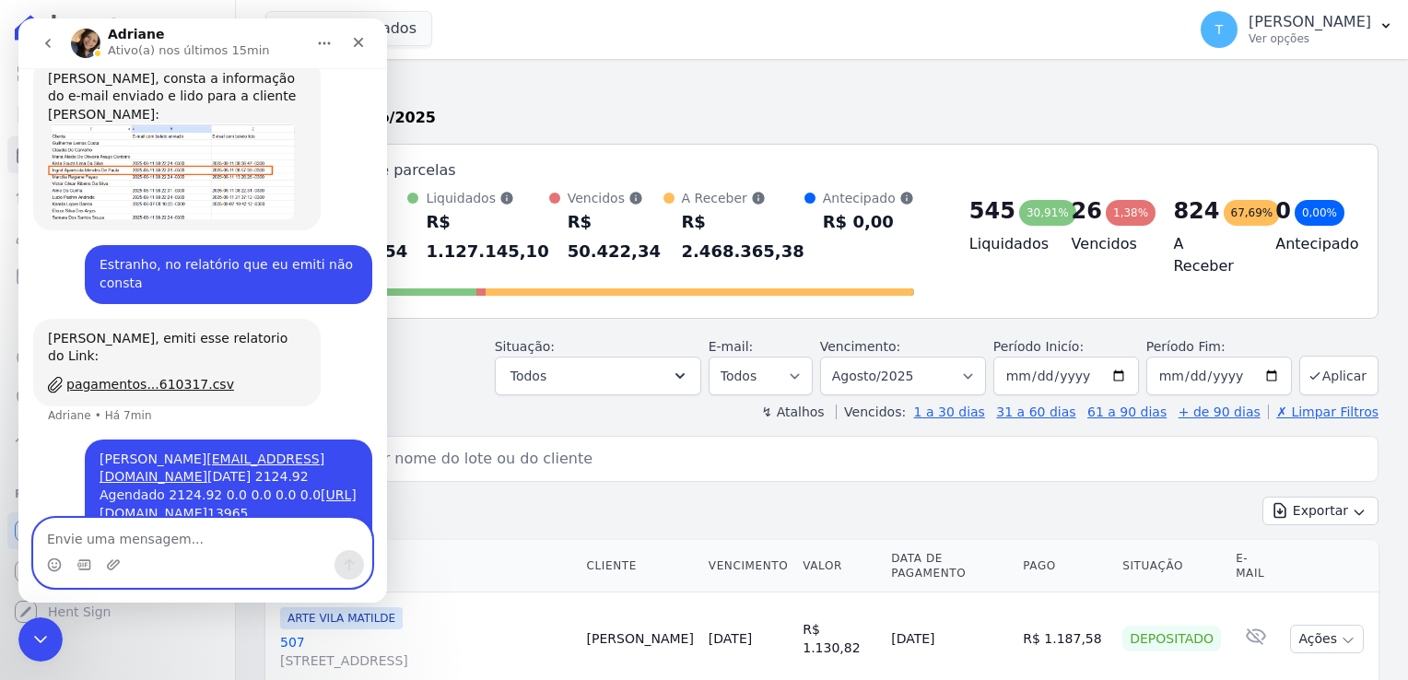
click at [155, 534] on textarea "Envie uma mensagem..." at bounding box center [202, 534] width 337 height 31
type textarea "e"
click at [488, 47] on div "7 selecionados Graal Engenharia [GEOGRAPHIC_DATA] Arcos Itaquera ARTE [GEOGRAPH…" at bounding box center [721, 29] width 913 height 61
click at [32, 629] on icon "Encerramento do Messenger da Intercom" at bounding box center [38, 637] width 22 height 22
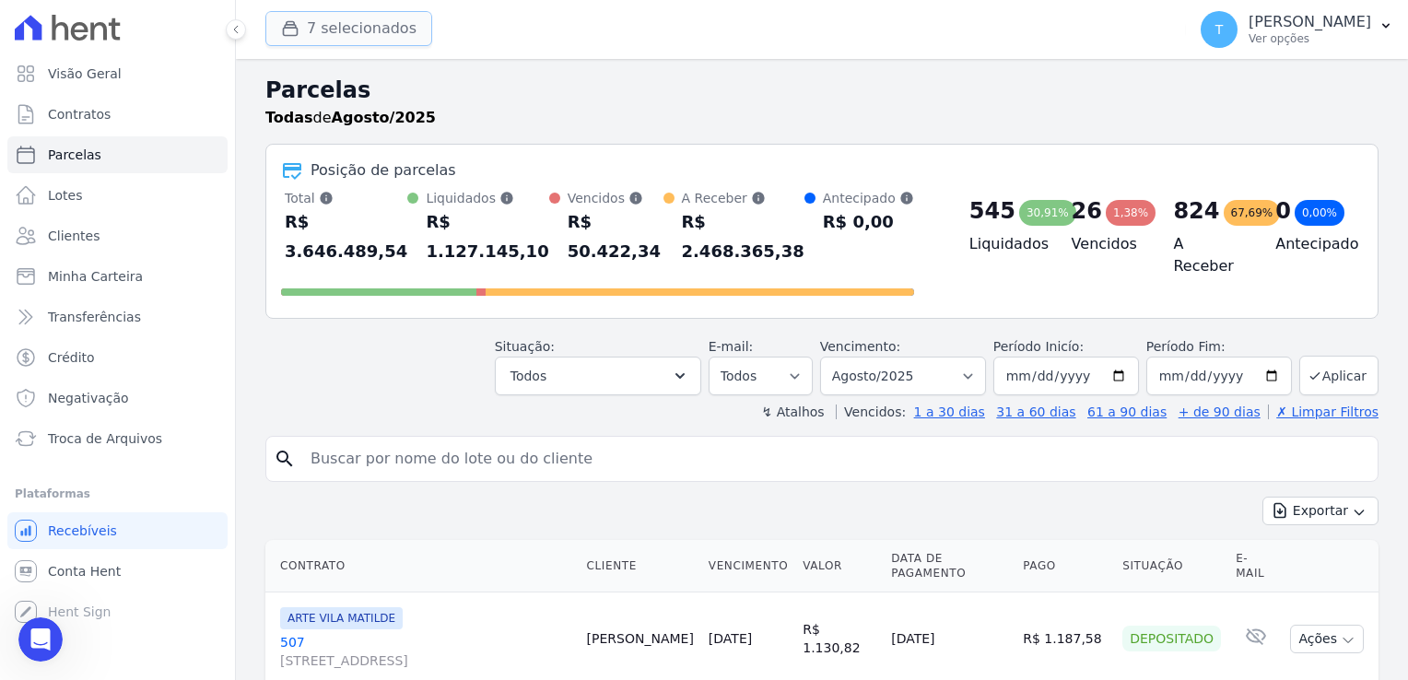
click at [341, 29] on button "7 selecionados" at bounding box center [348, 28] width 167 height 35
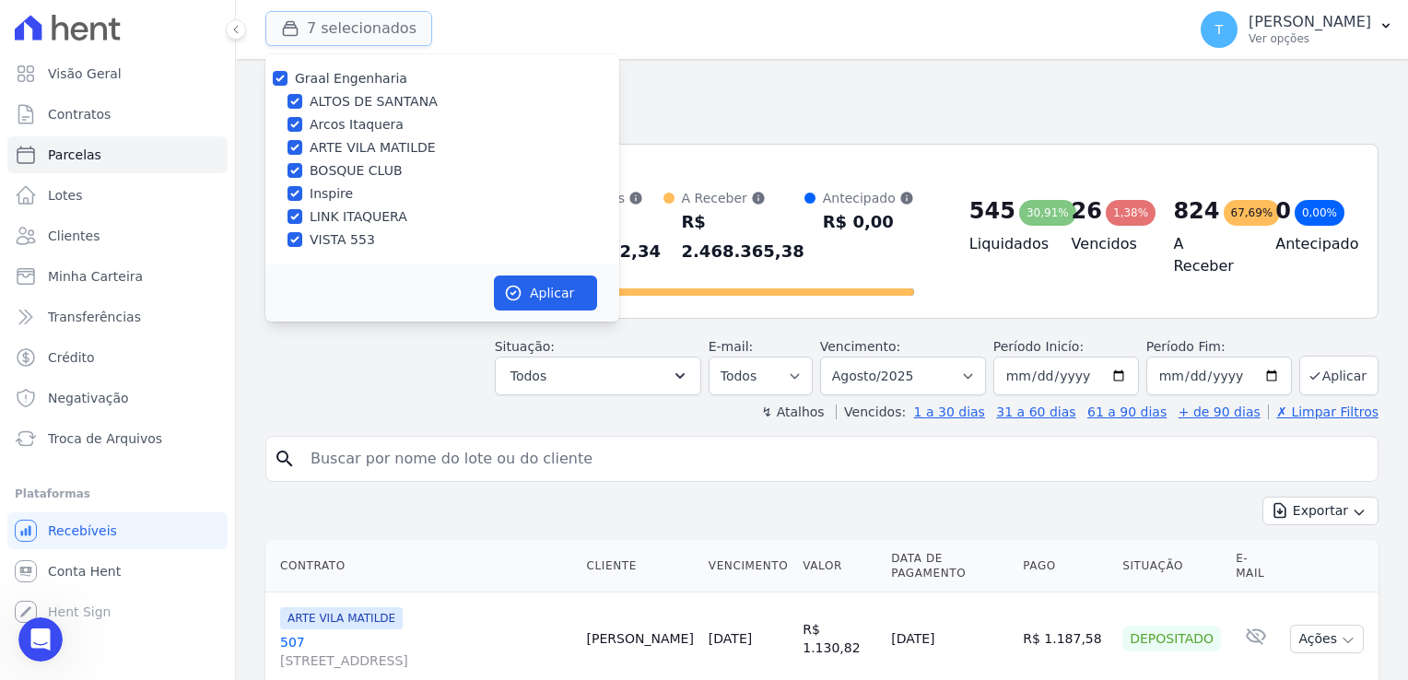
click at [343, 29] on button "7 selecionados" at bounding box center [348, 28] width 167 height 35
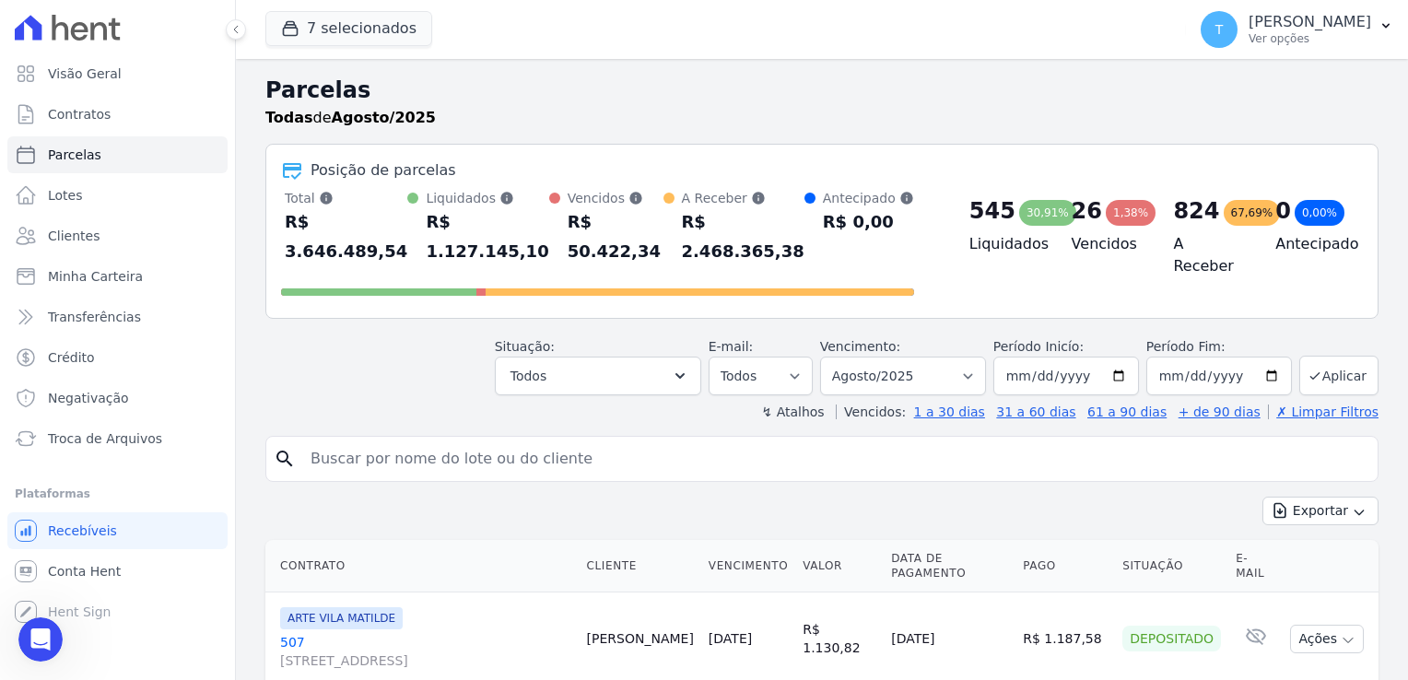
click at [599, 440] on input "search" at bounding box center [834, 458] width 1071 height 37
click at [1117, 357] on input "[DATE]" at bounding box center [1066, 376] width 146 height 39
type input "[DATE]"
click at [1323, 356] on button "Aplicar" at bounding box center [1338, 376] width 79 height 40
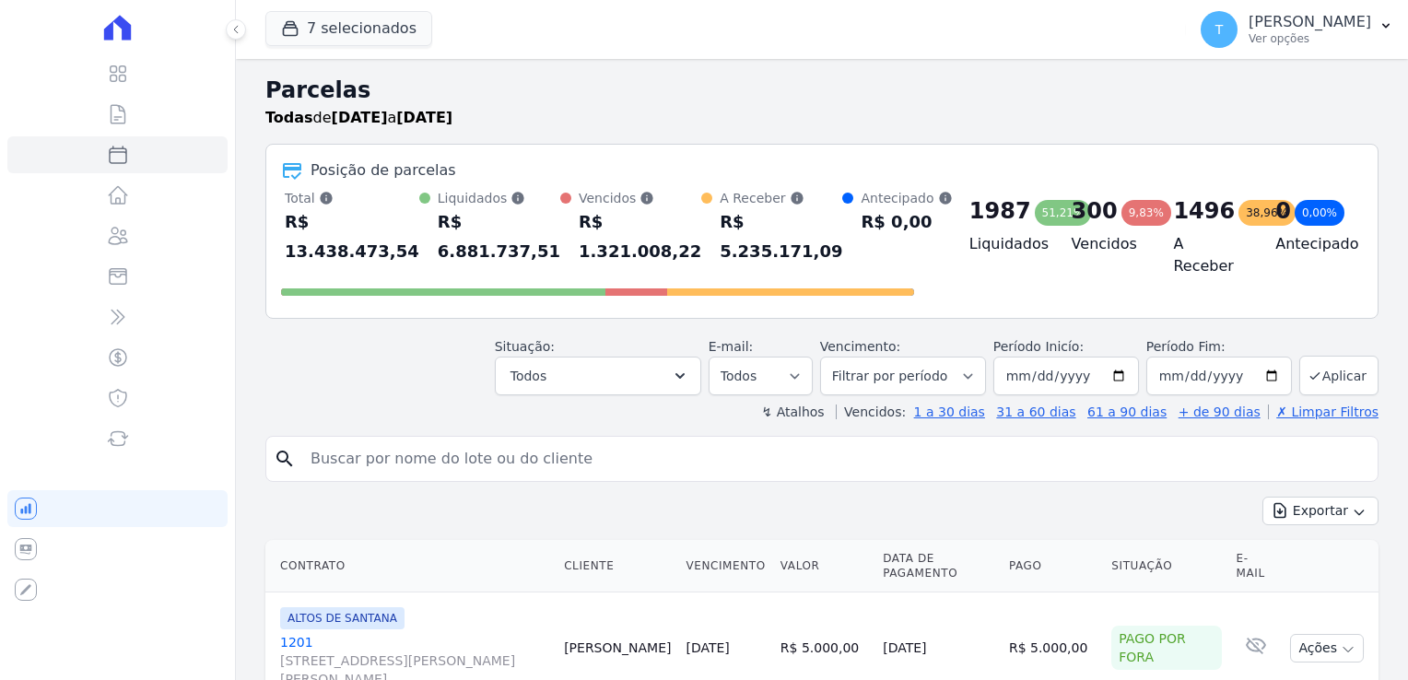
select select
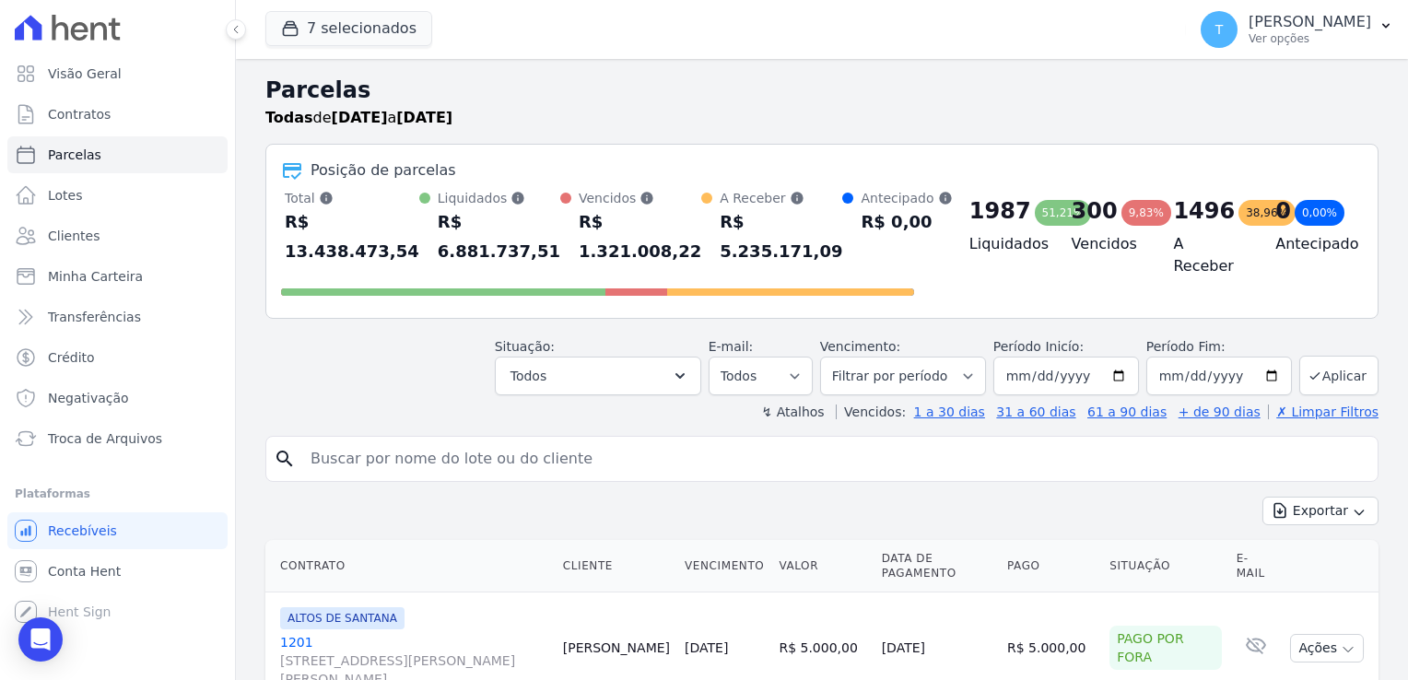
click at [374, 455] on input "search" at bounding box center [834, 458] width 1071 height 37
paste input "Mauricio Barbosa dos Anjos"
type input "Mauricio Barbosa dos Anjos"
click at [628, 462] on input "Mauricio Barbosa dos Anjos" at bounding box center [834, 458] width 1071 height 37
select select
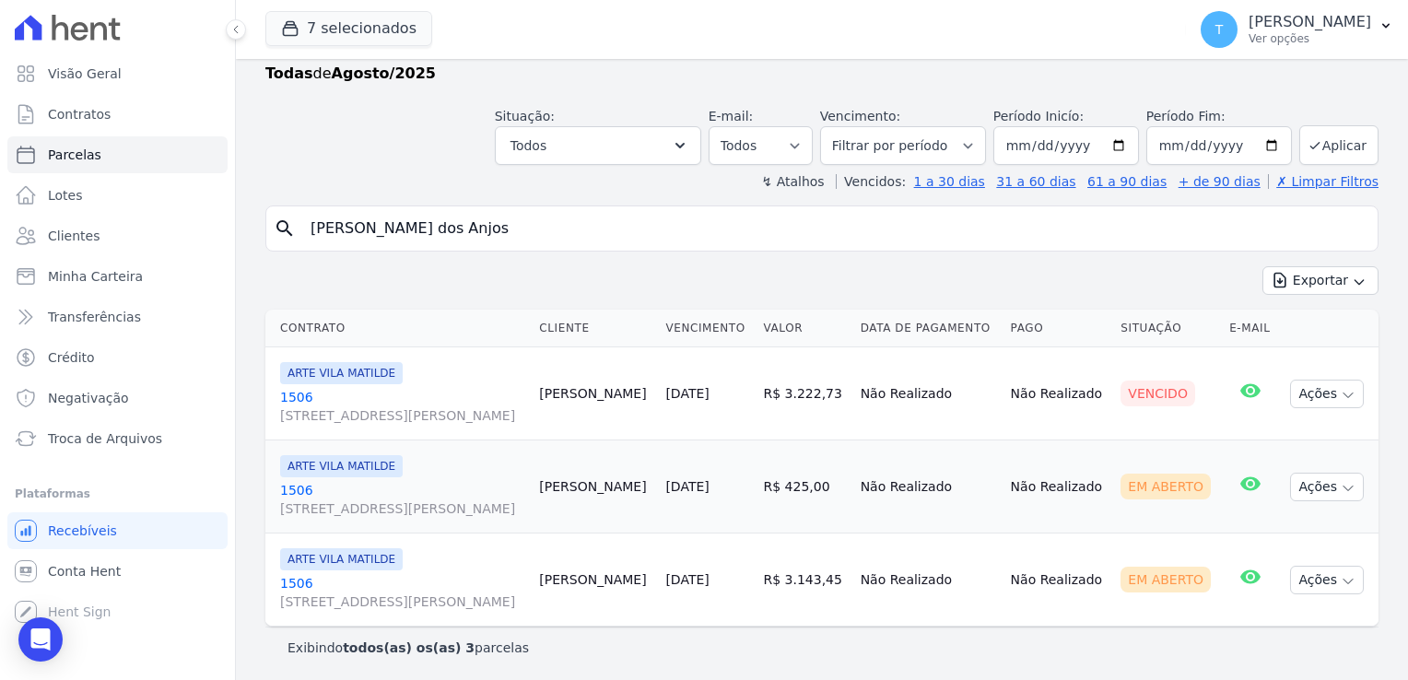
scroll to position [44, 0]
click at [1114, 146] on input "[DATE]" at bounding box center [1066, 145] width 146 height 39
type input "[DATE]"
click at [1310, 149] on icon "submit" at bounding box center [1314, 145] width 15 height 15
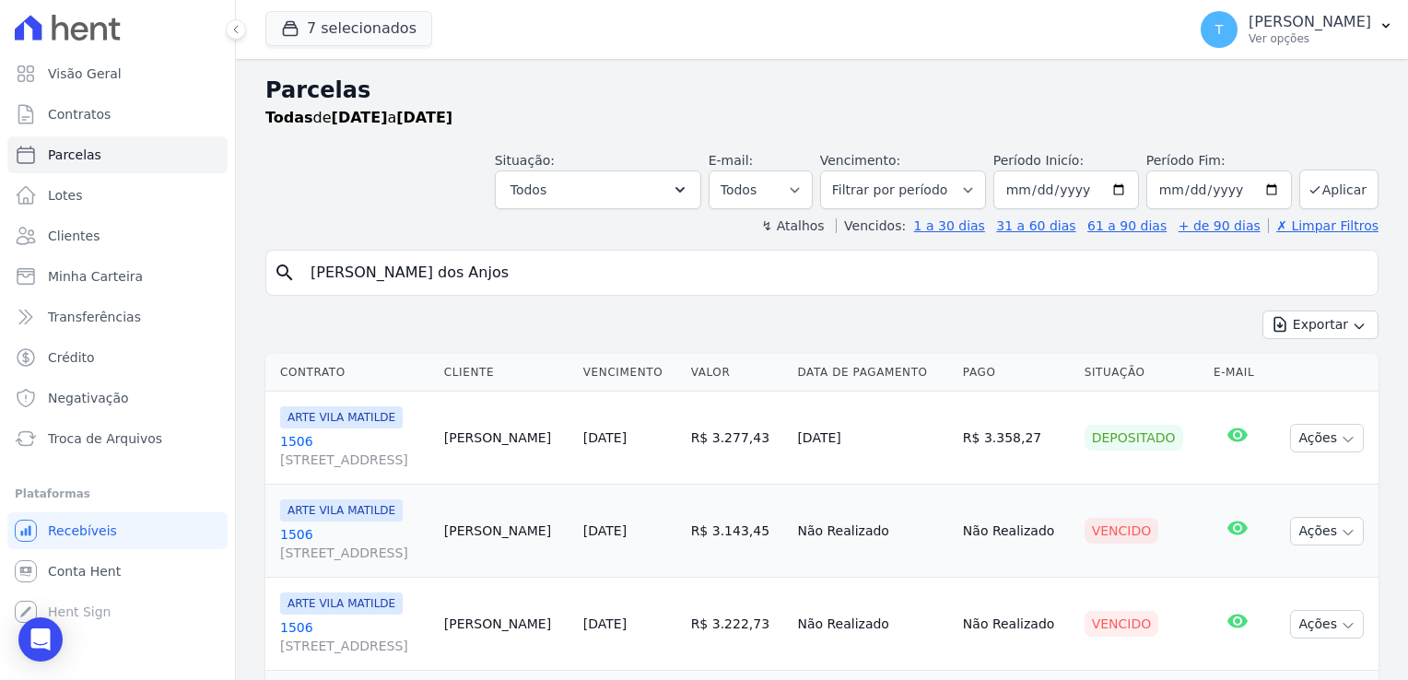
select select
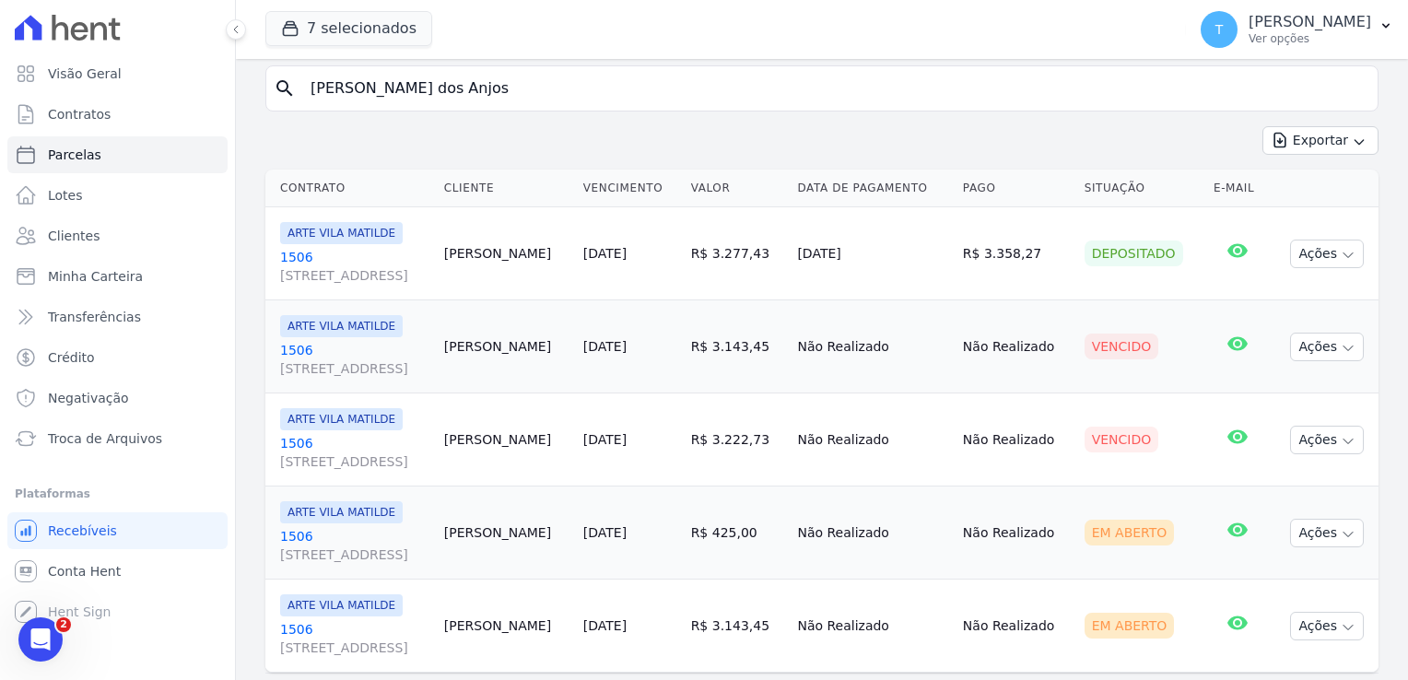
scroll to position [230, 0]
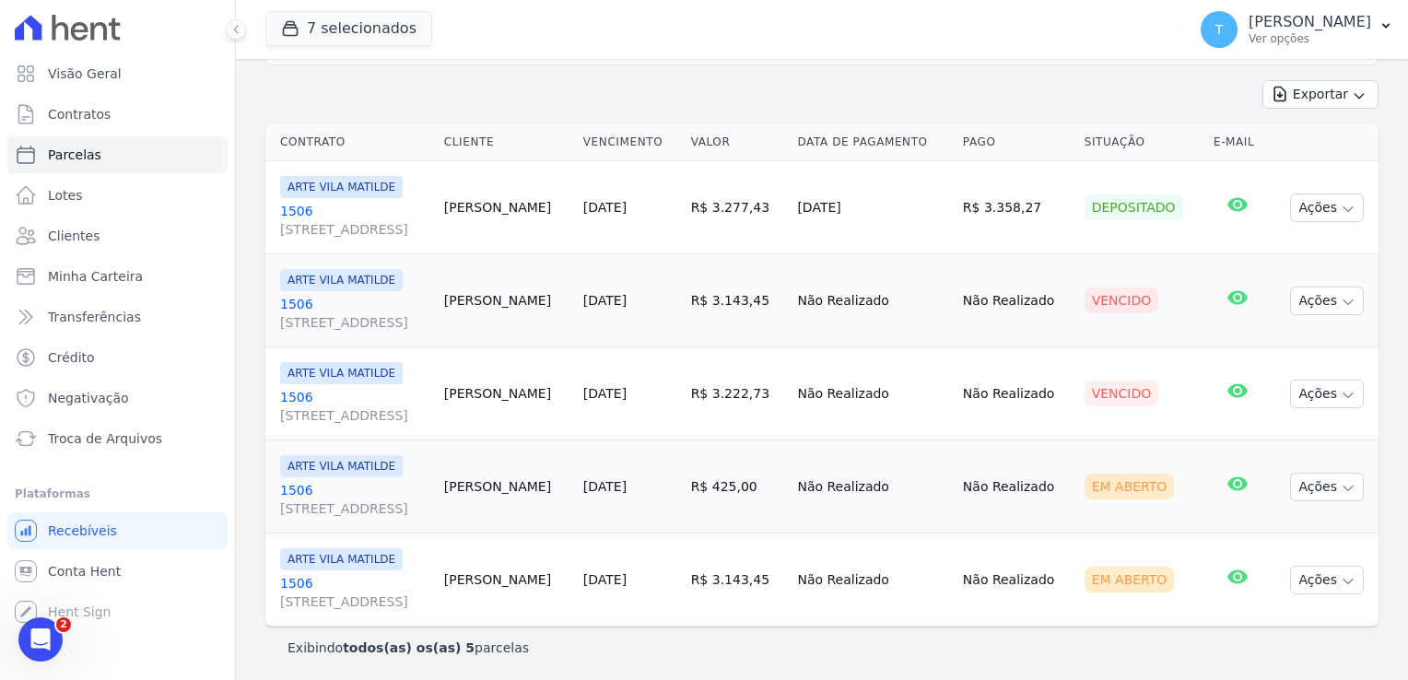
click at [288, 395] on link "1506 Avenida Angélica, 2248, ANDAR 11, Consolação" at bounding box center [354, 406] width 149 height 37
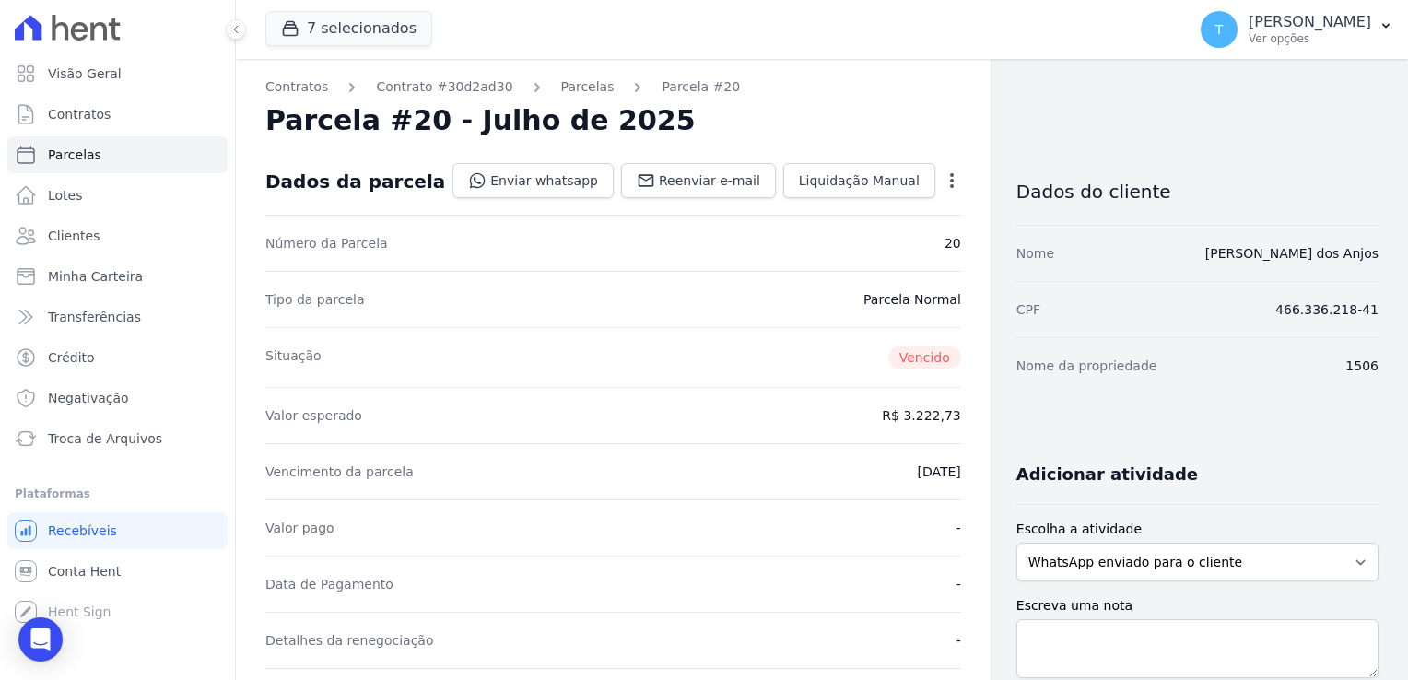
select select
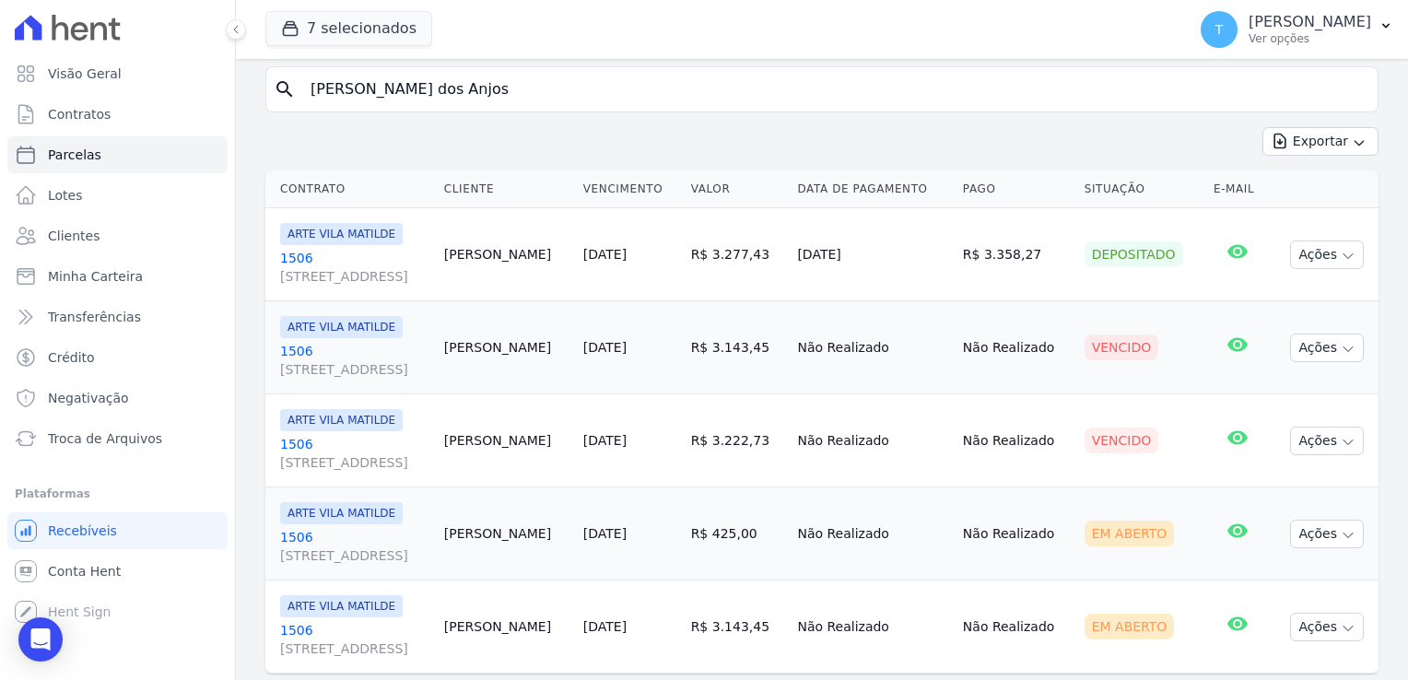
scroll to position [184, 0]
click at [299, 344] on link "1506 Avenida Angélica, 2248, ANDAR 11, Consolação" at bounding box center [354, 359] width 149 height 37
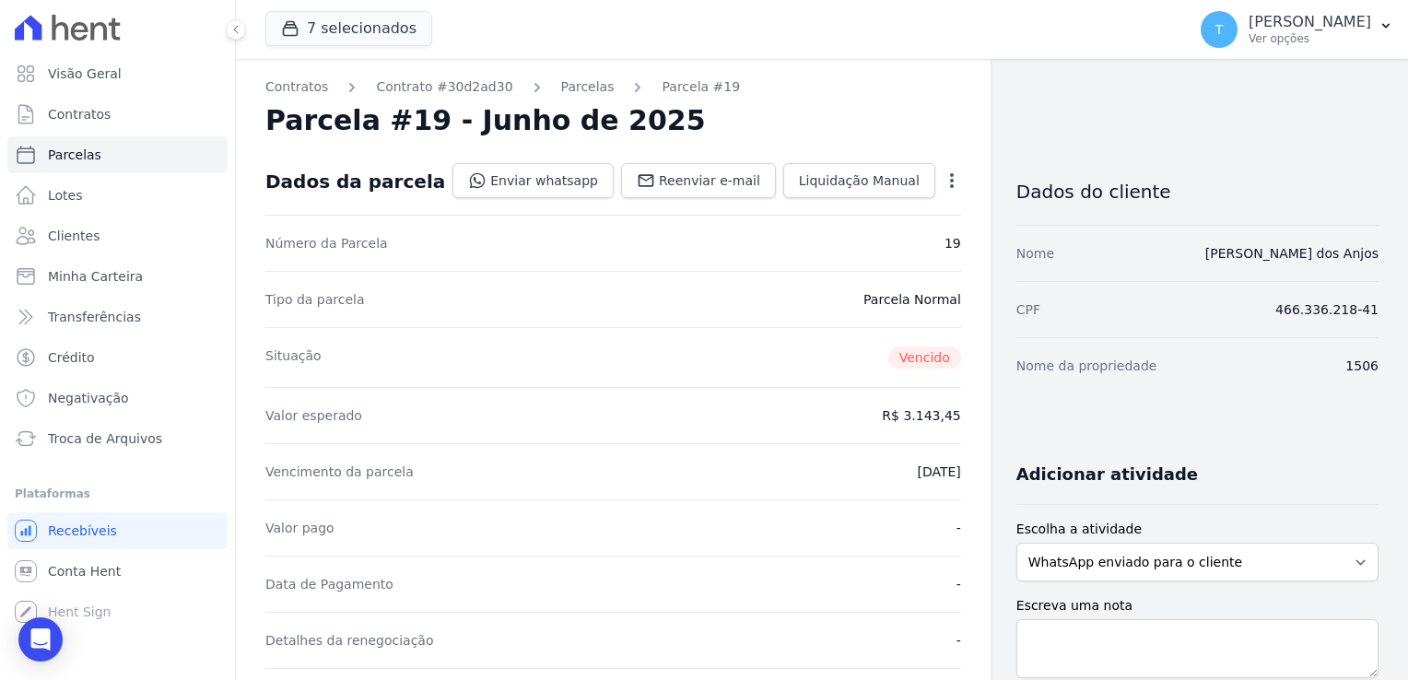
select select
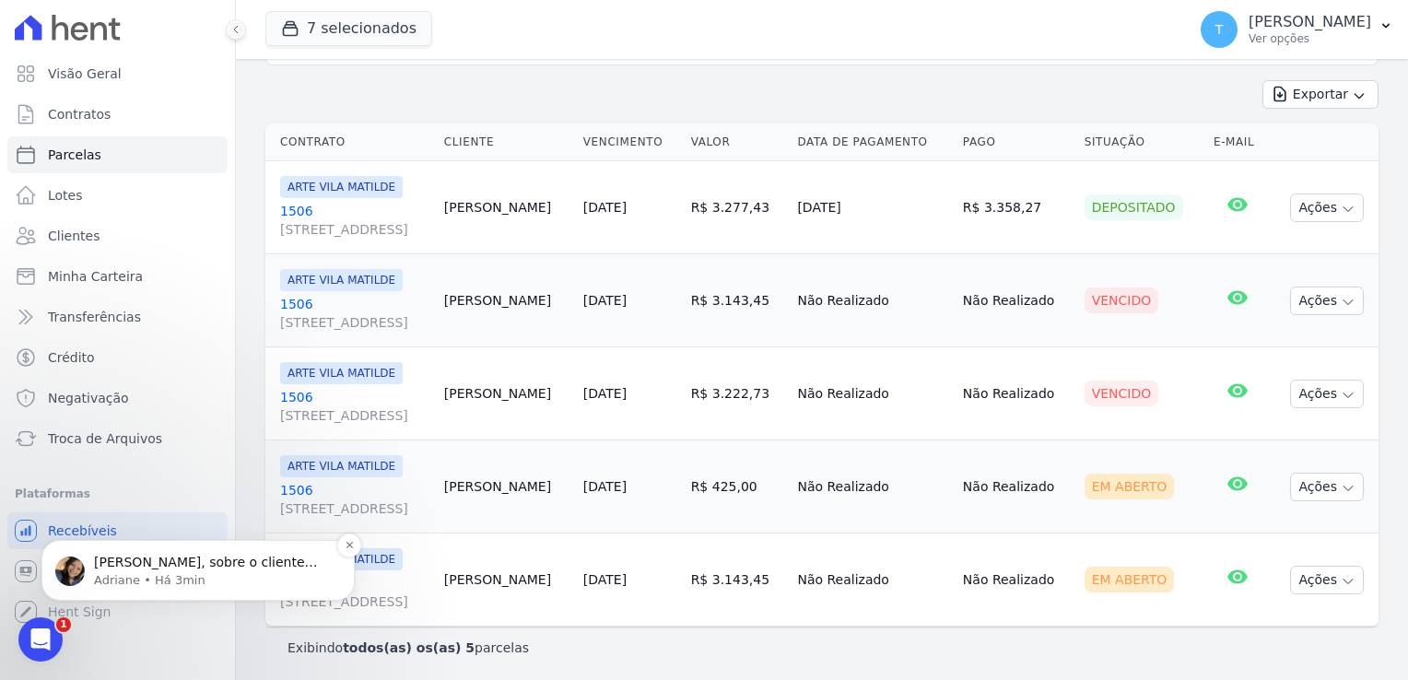
click at [96, 573] on p "Adriane • Há 3min" at bounding box center [213, 580] width 238 height 17
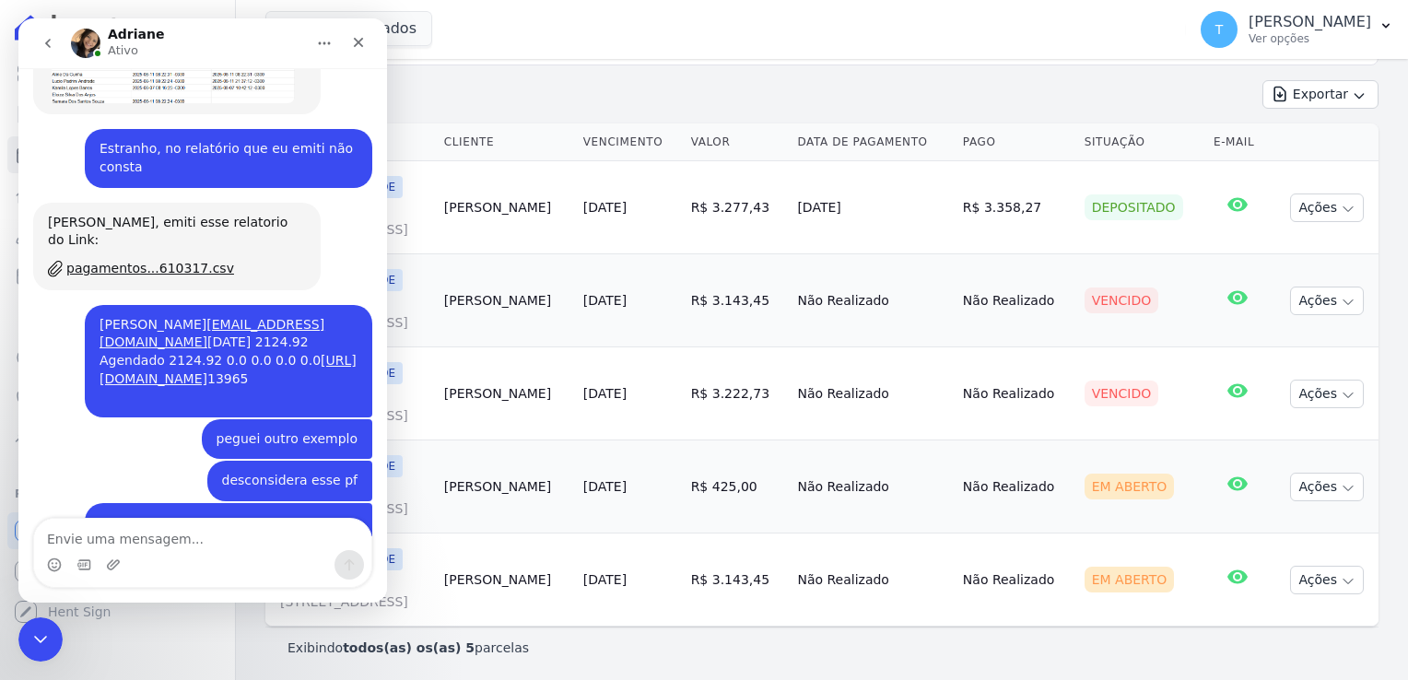
scroll to position [4648, 0]
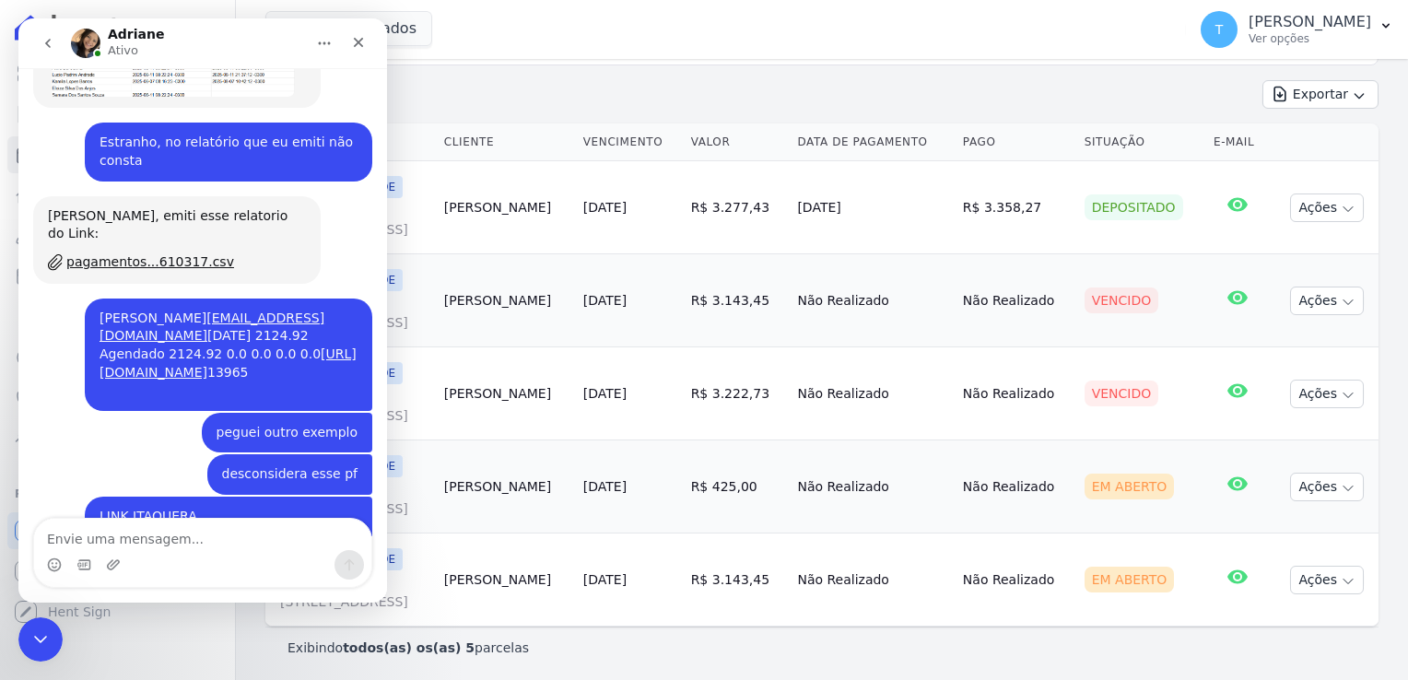
click at [149, 540] on textarea "Envie uma mensagem..." at bounding box center [202, 534] width 337 height 31
type textarea "sim, pf"
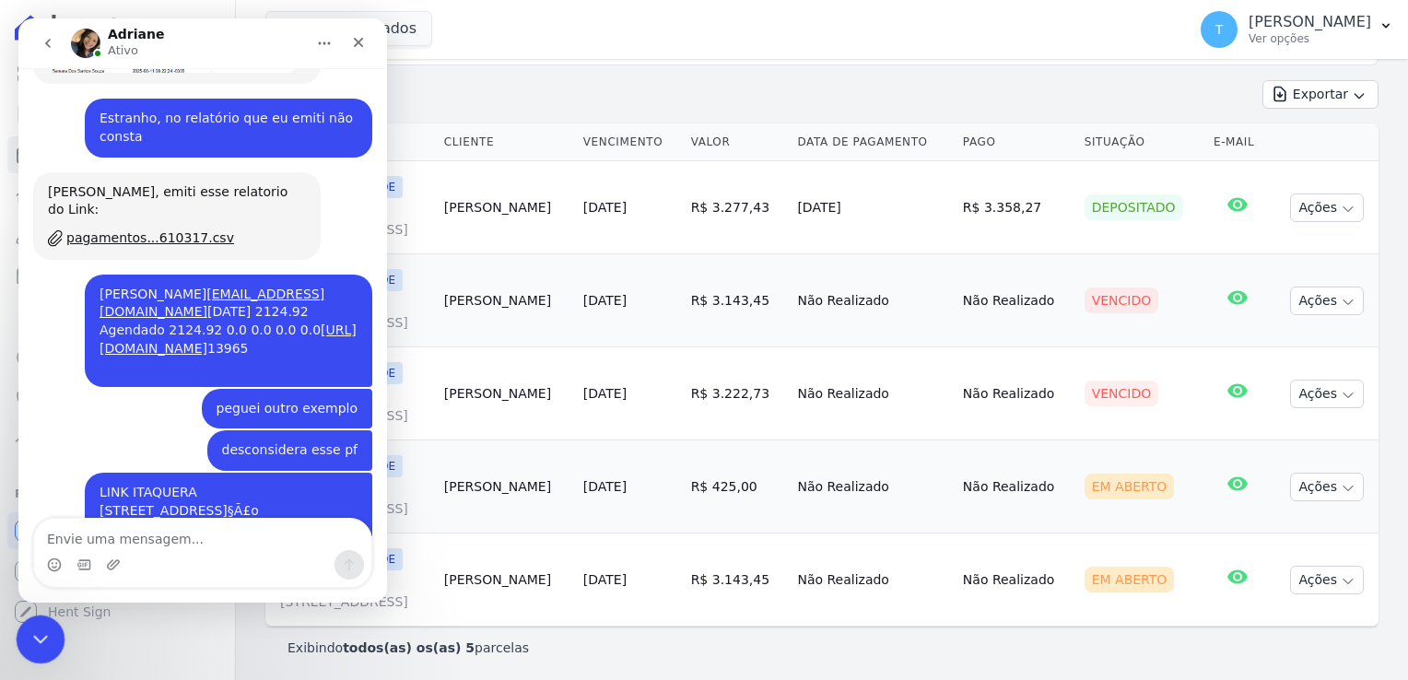
click at [32, 628] on icon "Encerramento do Messenger da Intercom" at bounding box center [38, 637] width 22 height 22
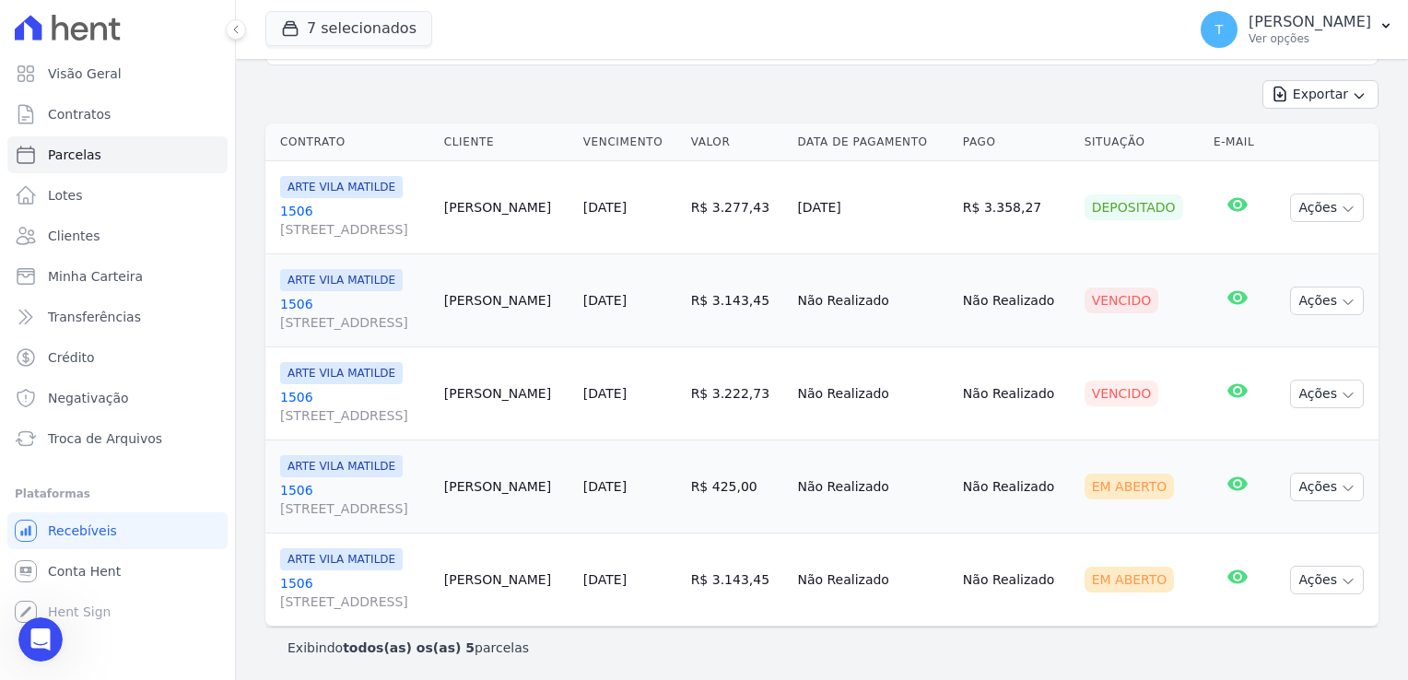
scroll to position [4672, 0]
